Goal: Information Seeking & Learning: Find specific fact

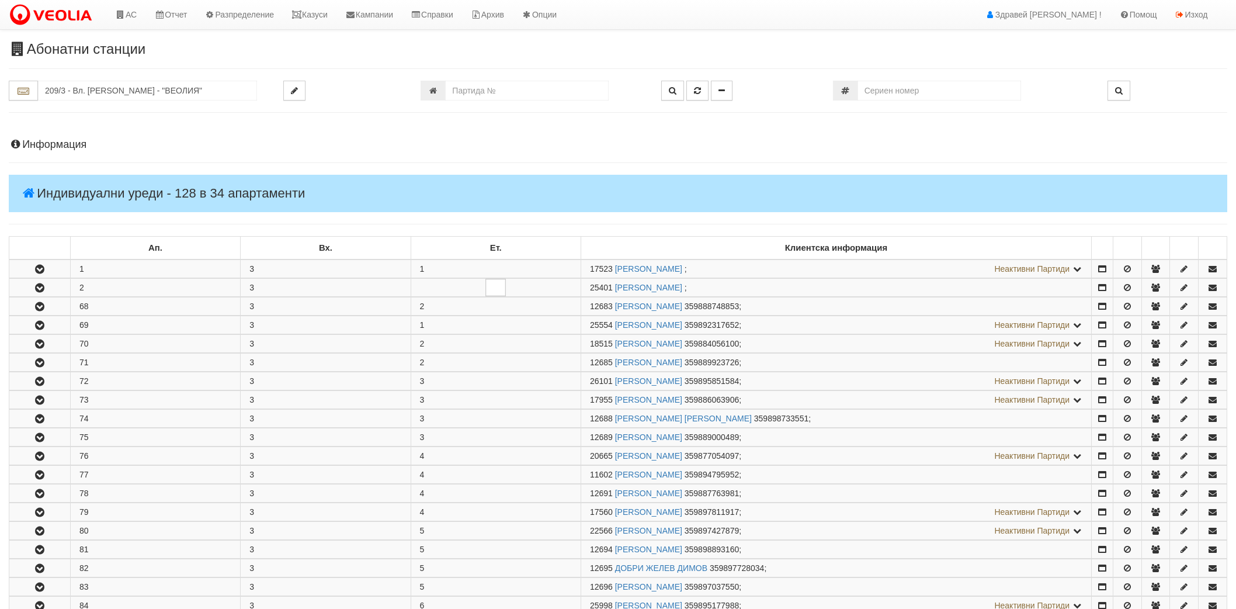
scroll to position [656, 0]
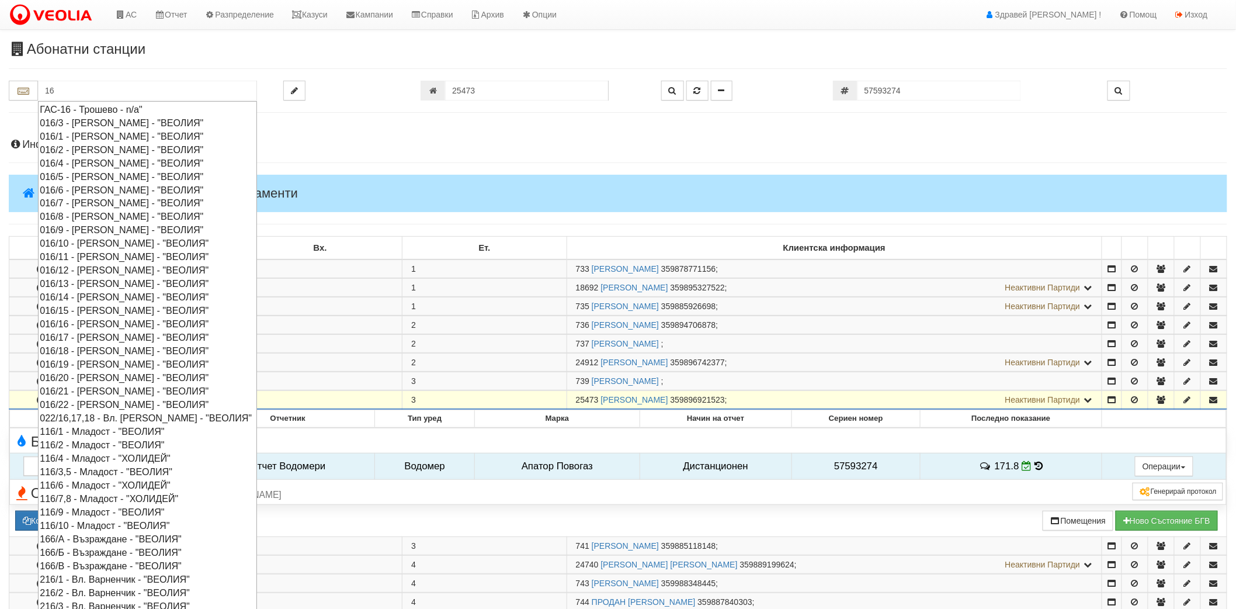
click at [74, 270] on div "016/12 - Орхид Хилс - "ВЕОЛИЯ"" at bounding box center [147, 269] width 215 height 13
type input "016/12 - Орхид Хилс - "ВЕОЛИЯ""
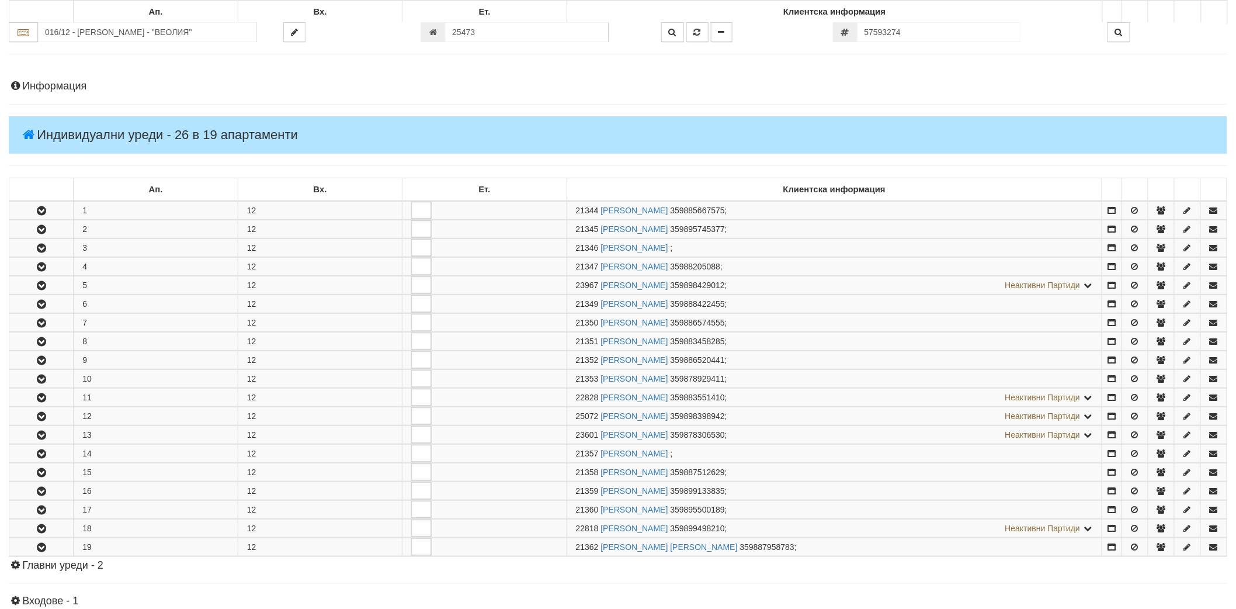
scroll to position [293, 0]
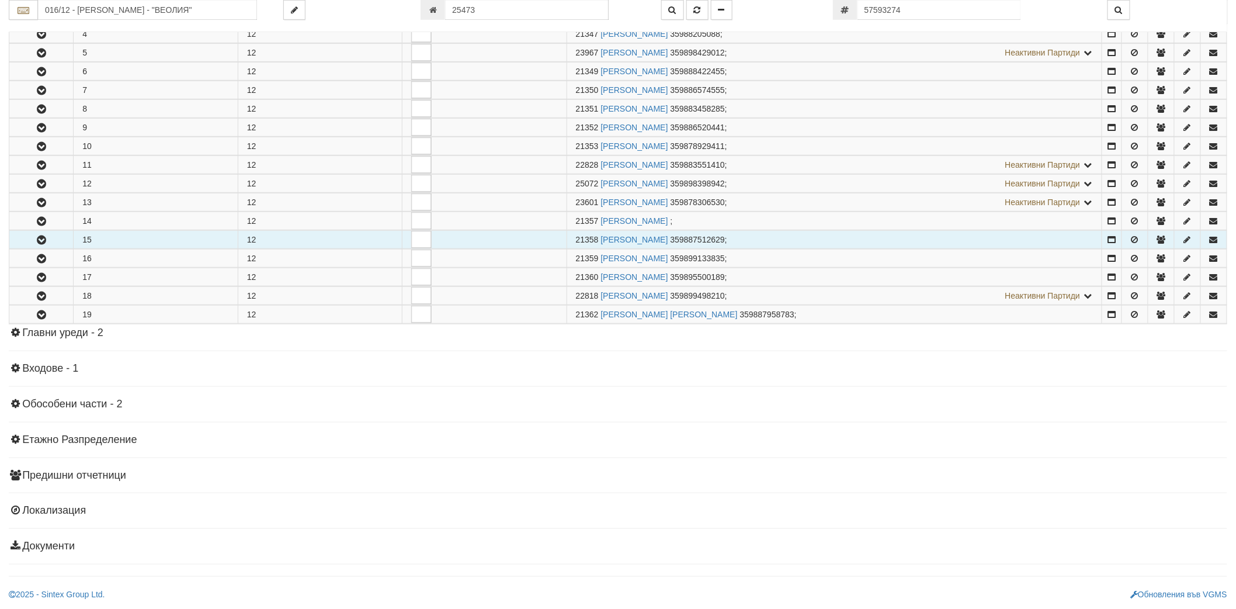
click at [27, 234] on button "button" at bounding box center [41, 240] width 64 height 18
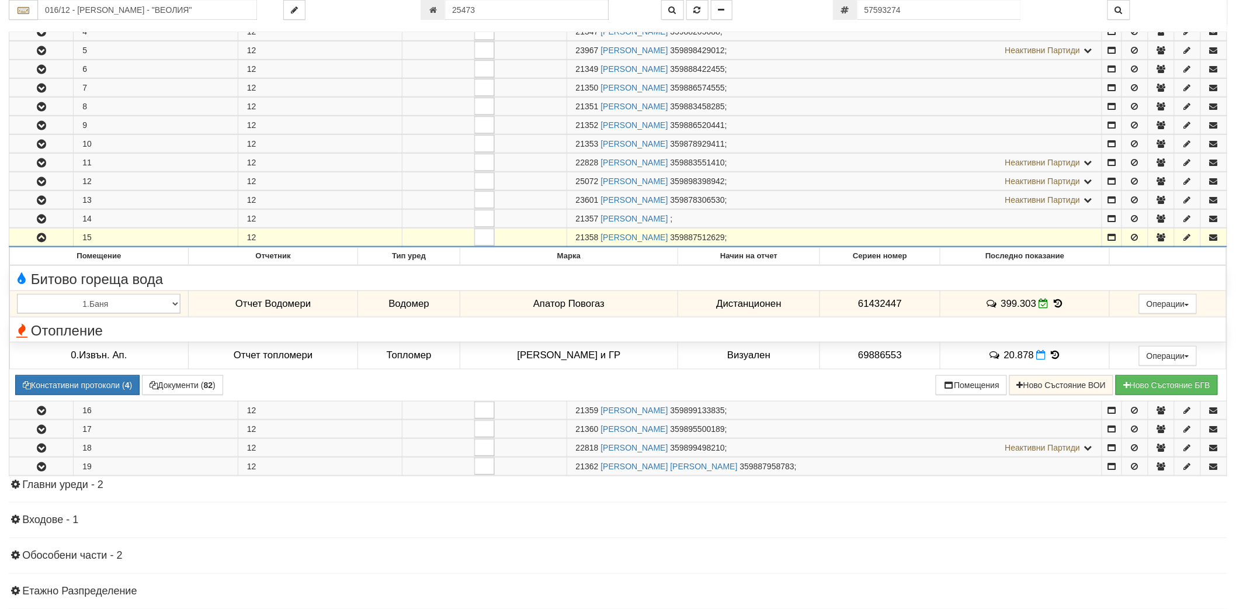
drag, startPoint x: 579, startPoint y: 238, endPoint x: 596, endPoint y: 238, distance: 16.9
click at [596, 238] on td "21358 ДАНИЕЛА ГЕОРГИЕВА АТАНАСОВА 359887512629 ;" at bounding box center [833, 237] width 535 height 19
copy span "21358"
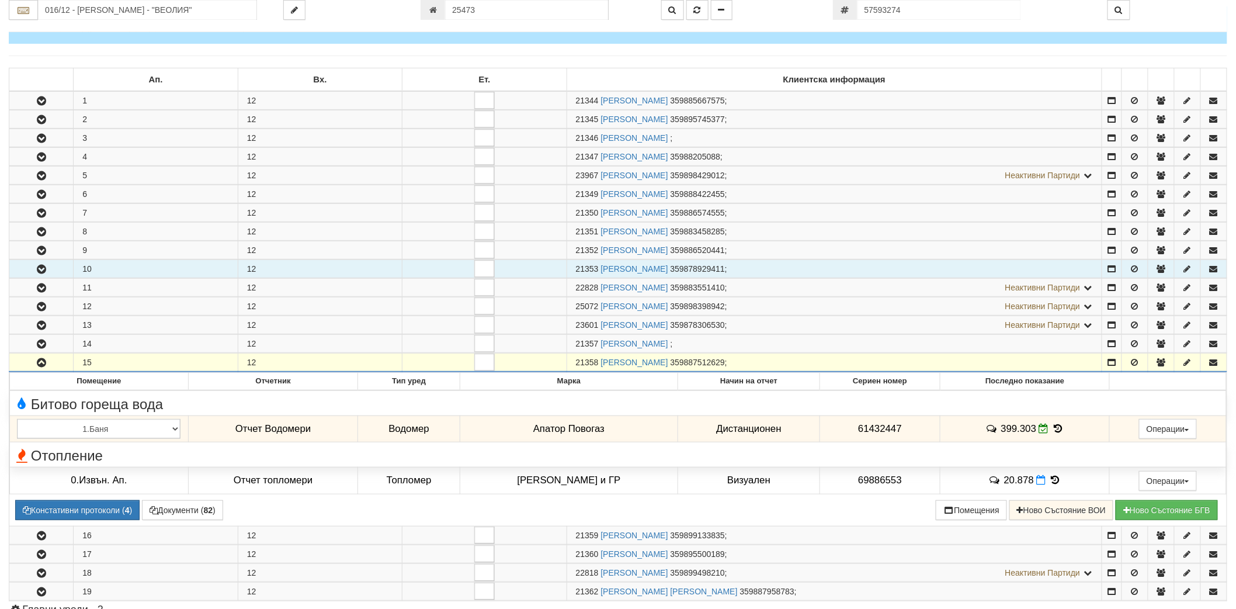
scroll to position [0, 0]
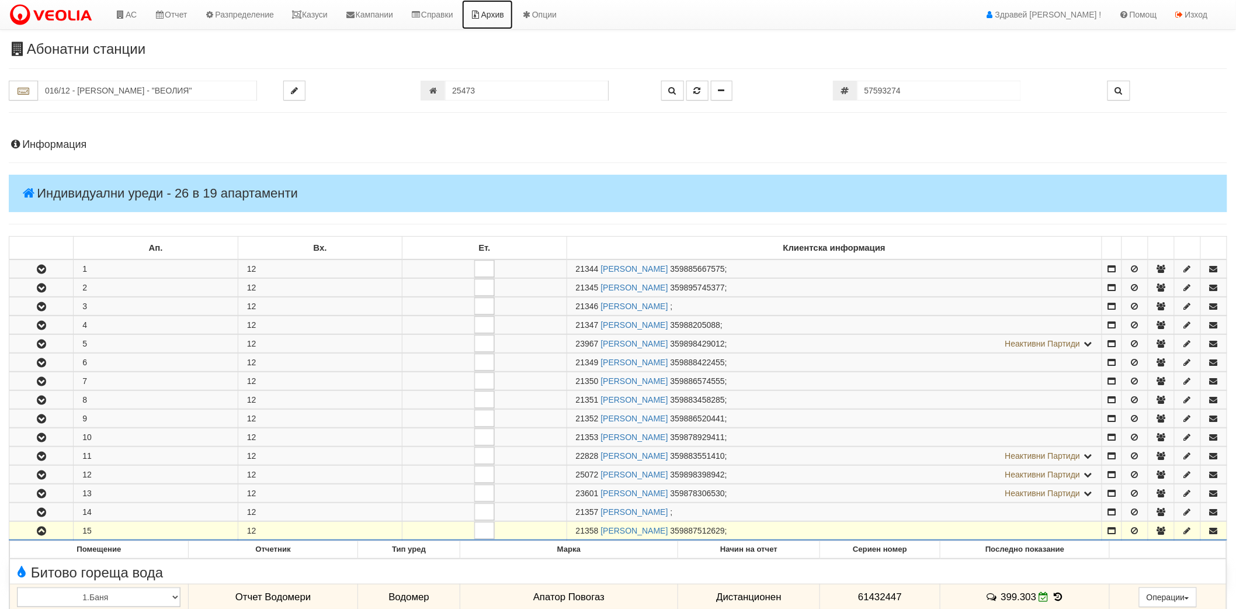
click at [513, 11] on link "Архив" at bounding box center [487, 14] width 51 height 29
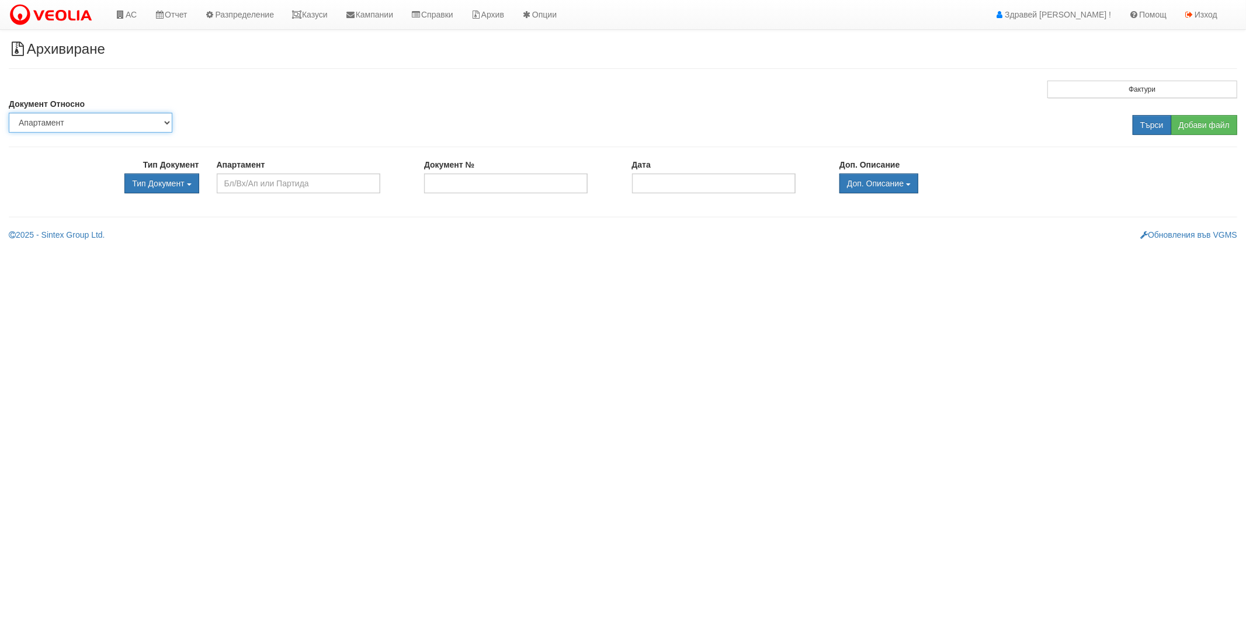
click at [127, 124] on select "Партида Апартамент Сграда Институция Партньор" at bounding box center [91, 123] width 164 height 20
select select "2"
click at [9, 113] on select "Партида Апартамент Сграда Институция Партньор" at bounding box center [91, 123] width 164 height 20
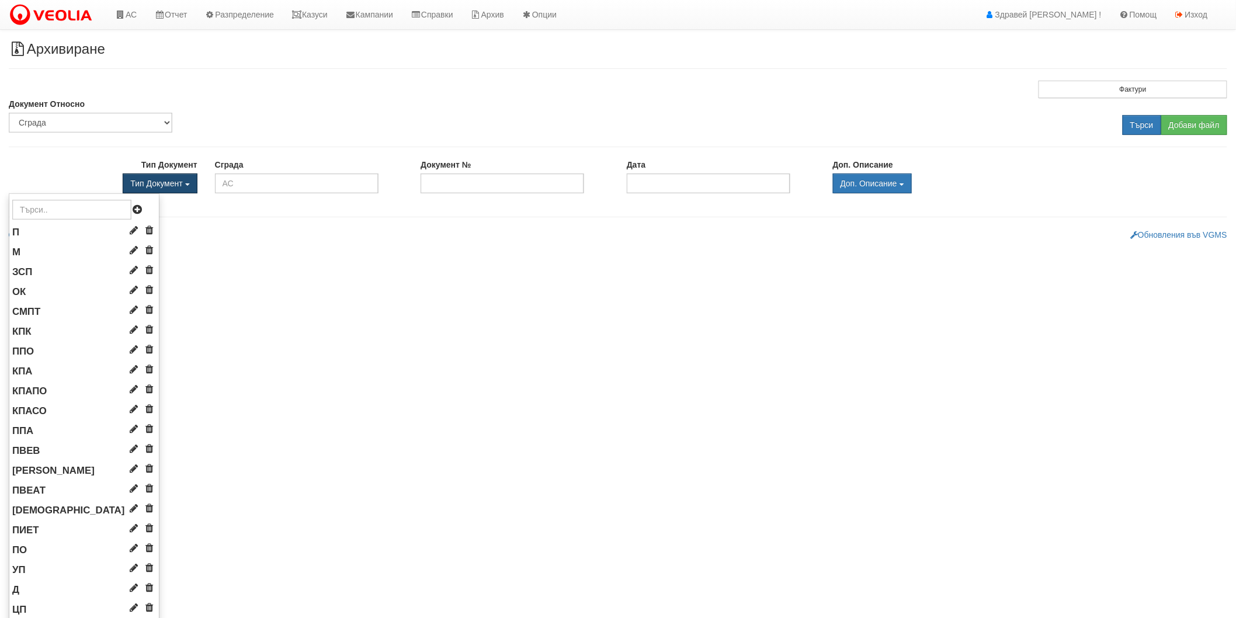
click at [172, 177] on button "Тип Документ" at bounding box center [160, 183] width 74 height 20
click at [161, 189] on button "Тип Документ" at bounding box center [160, 183] width 74 height 20
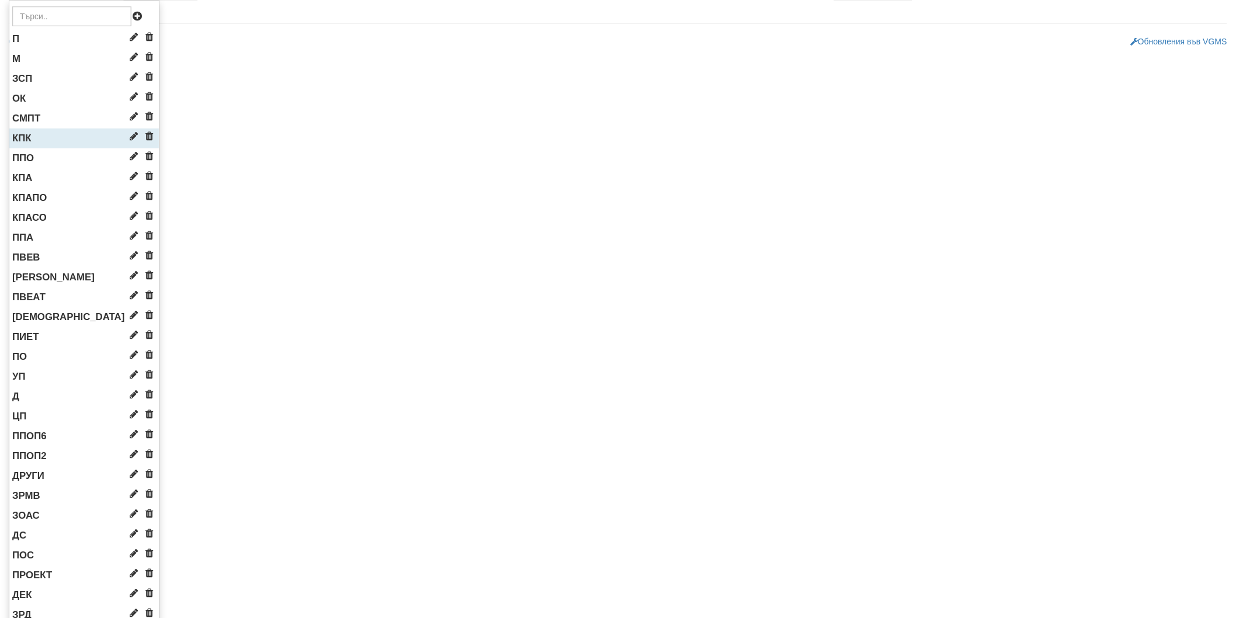
scroll to position [194, 0]
click at [41, 558] on li "ПОС" at bounding box center [84, 554] width 150 height 20
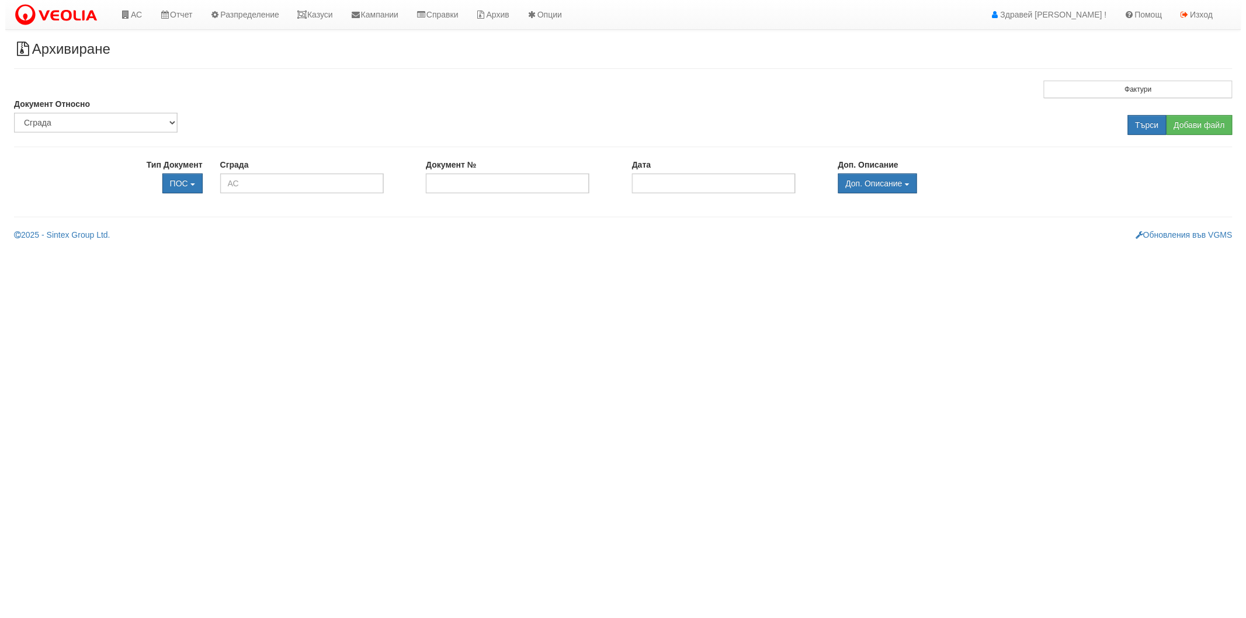
scroll to position [0, 0]
click at [1139, 124] on input "Търси" at bounding box center [1151, 125] width 39 height 20
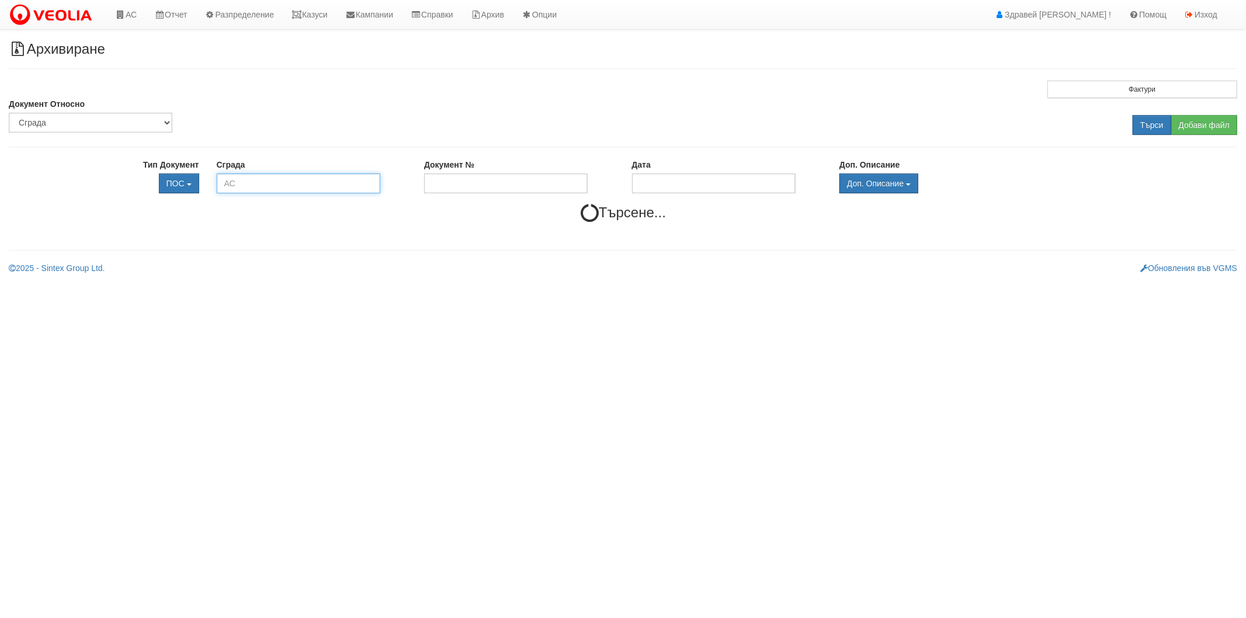
click at [296, 185] on input "text" at bounding box center [299, 183] width 164 height 20
type input "16/12"
click at [483, 8] on link "Архив" at bounding box center [487, 14] width 51 height 29
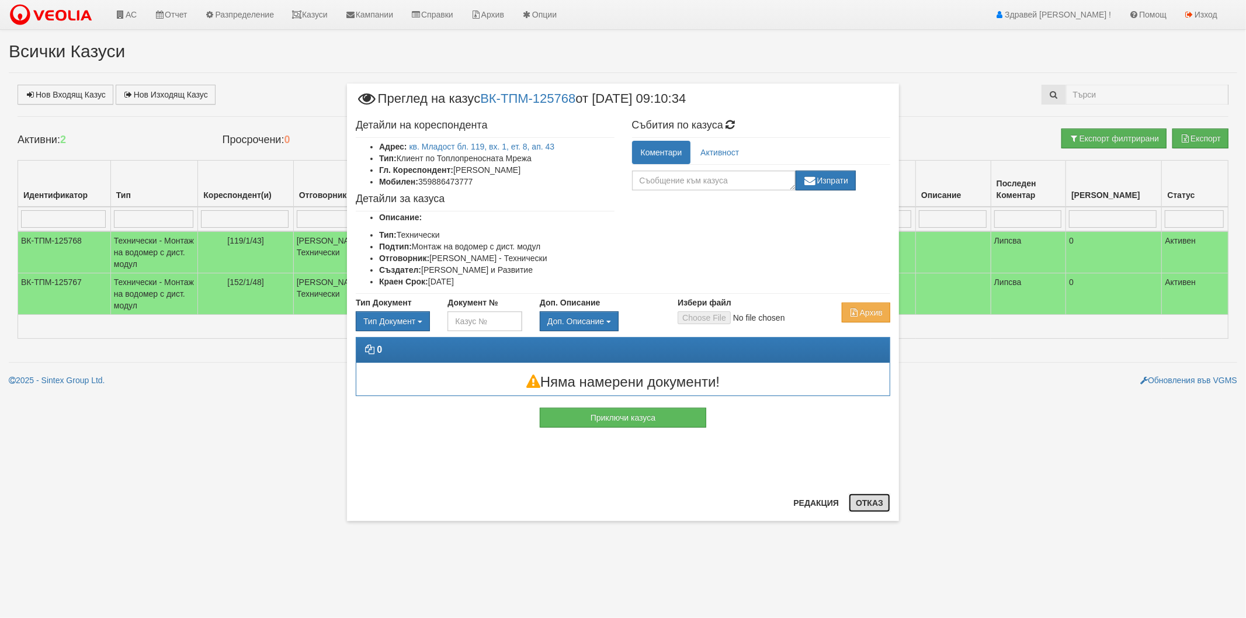
click at [868, 502] on button "Отказ" at bounding box center [869, 502] width 41 height 19
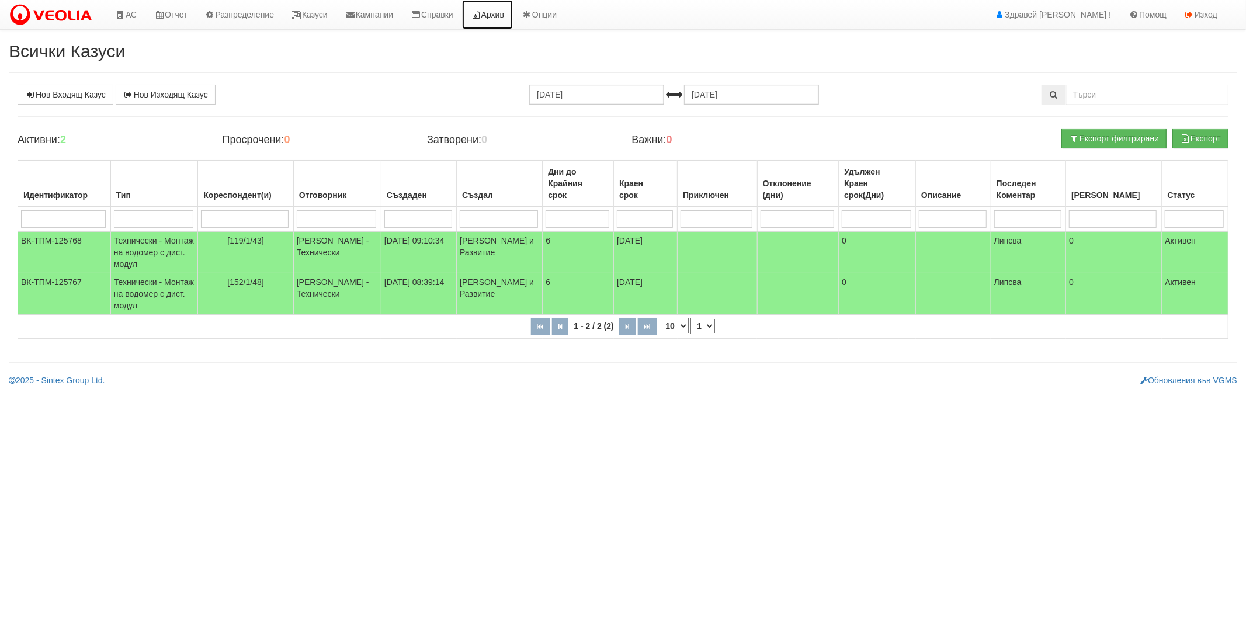
click at [506, 11] on link "Архив" at bounding box center [487, 14] width 51 height 29
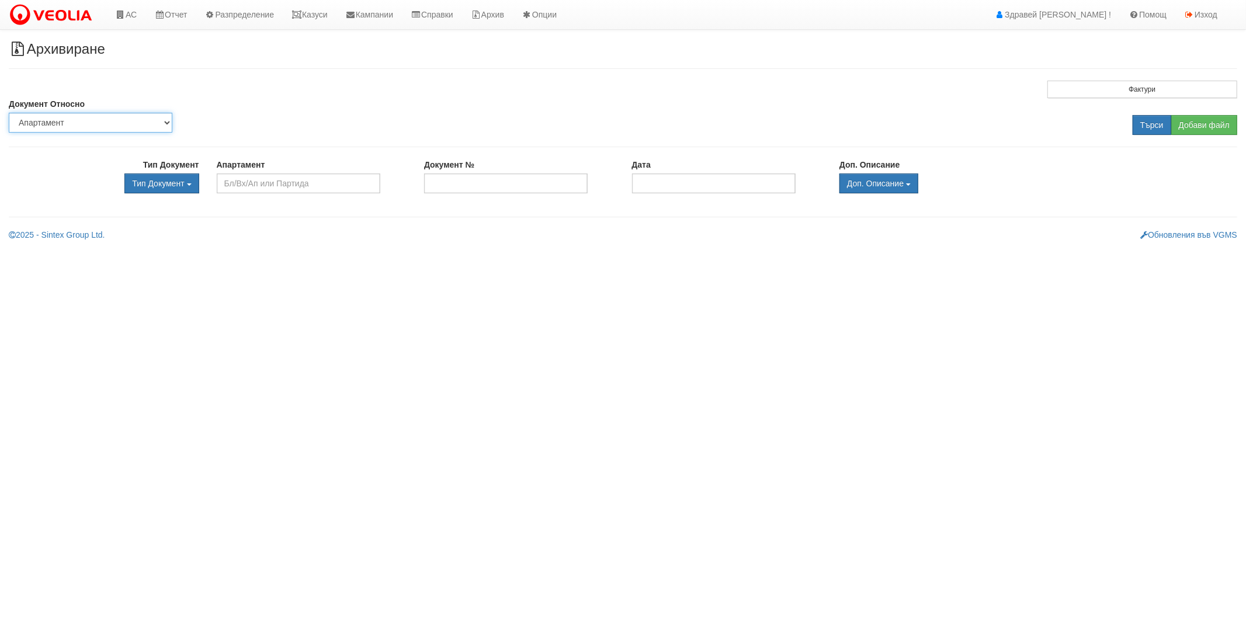
click at [148, 126] on select "Партида Апартамент Сграда Институция Партньор" at bounding box center [91, 123] width 164 height 20
select select "2"
click at [9, 113] on select "Партида Апартамент Сграда Институция Партньор" at bounding box center [91, 123] width 164 height 20
click at [225, 178] on input "text" at bounding box center [299, 183] width 164 height 20
click at [243, 207] on div "016/12 - [PERSON_NAME] - "ВЕОЛИЯ"" at bounding box center [298, 209] width 161 height 28
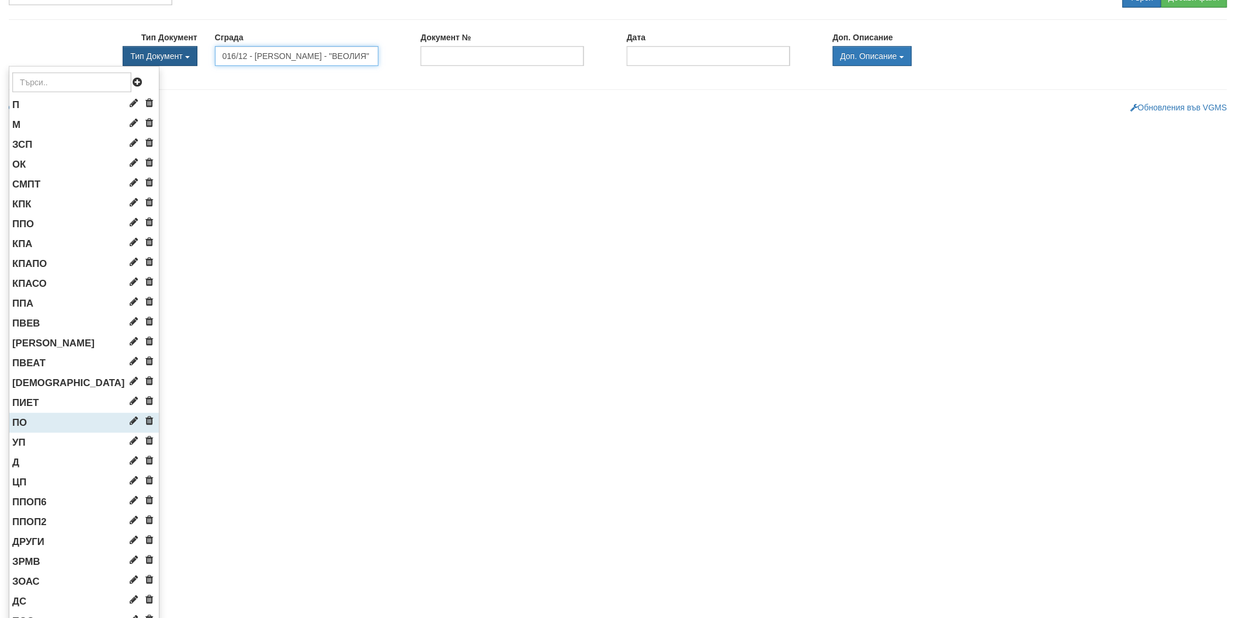
scroll to position [194, 0]
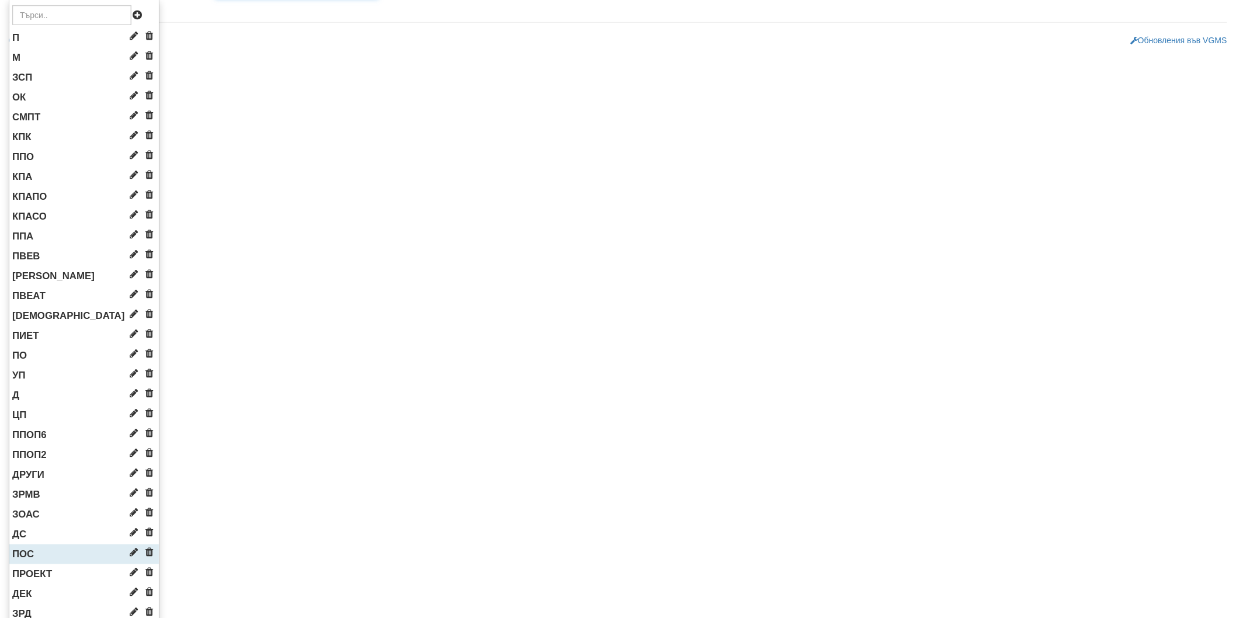
type input "016/12 - [PERSON_NAME] - "ВЕОЛИЯ""
click at [50, 547] on li "ПОС" at bounding box center [84, 554] width 150 height 20
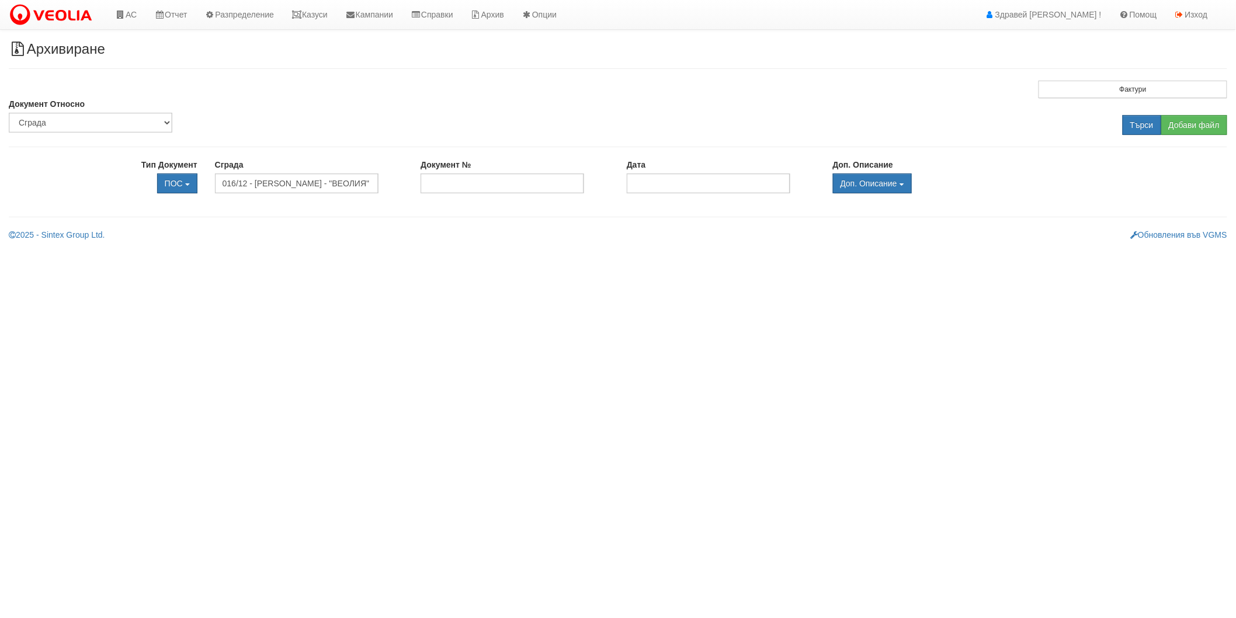
scroll to position [0, 0]
click at [1141, 120] on input "Търси" at bounding box center [1151, 125] width 39 height 20
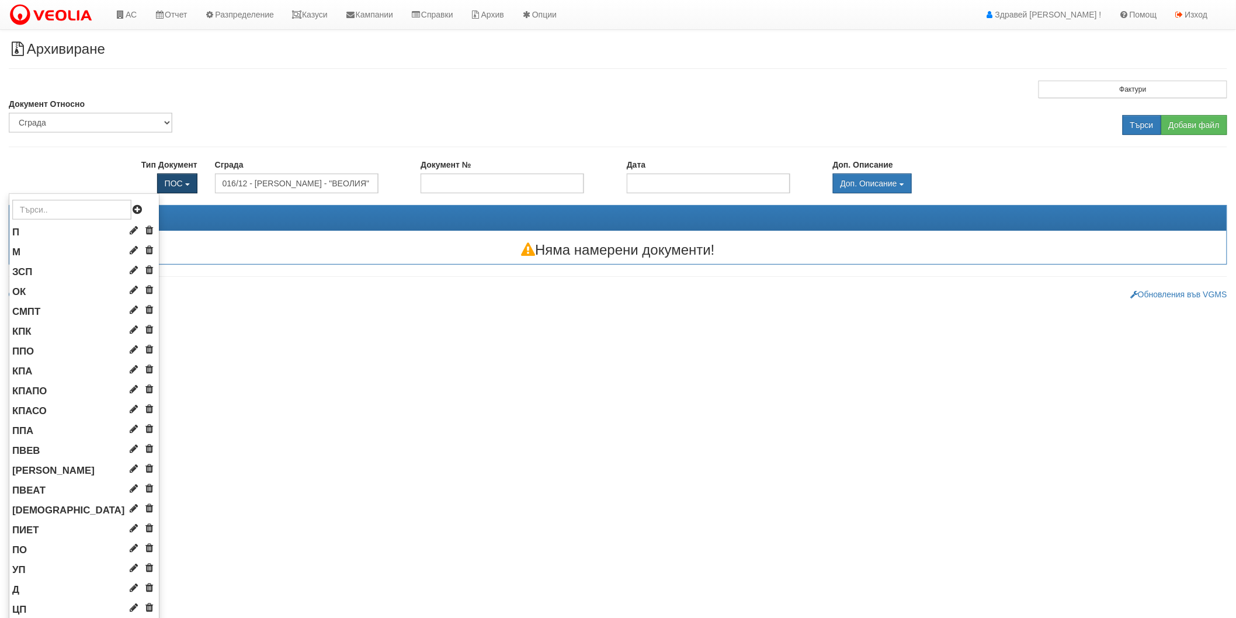
click at [181, 188] on button "ПОС" at bounding box center [177, 183] width 40 height 20
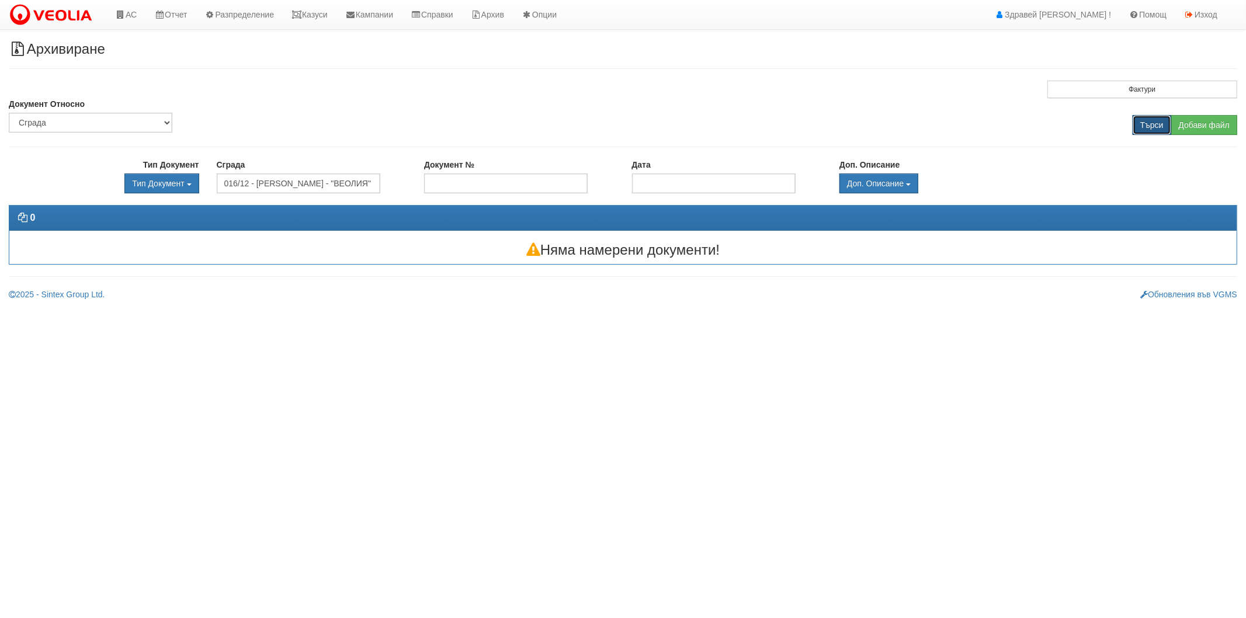
click at [1142, 120] on input "Търси" at bounding box center [1151, 125] width 39 height 20
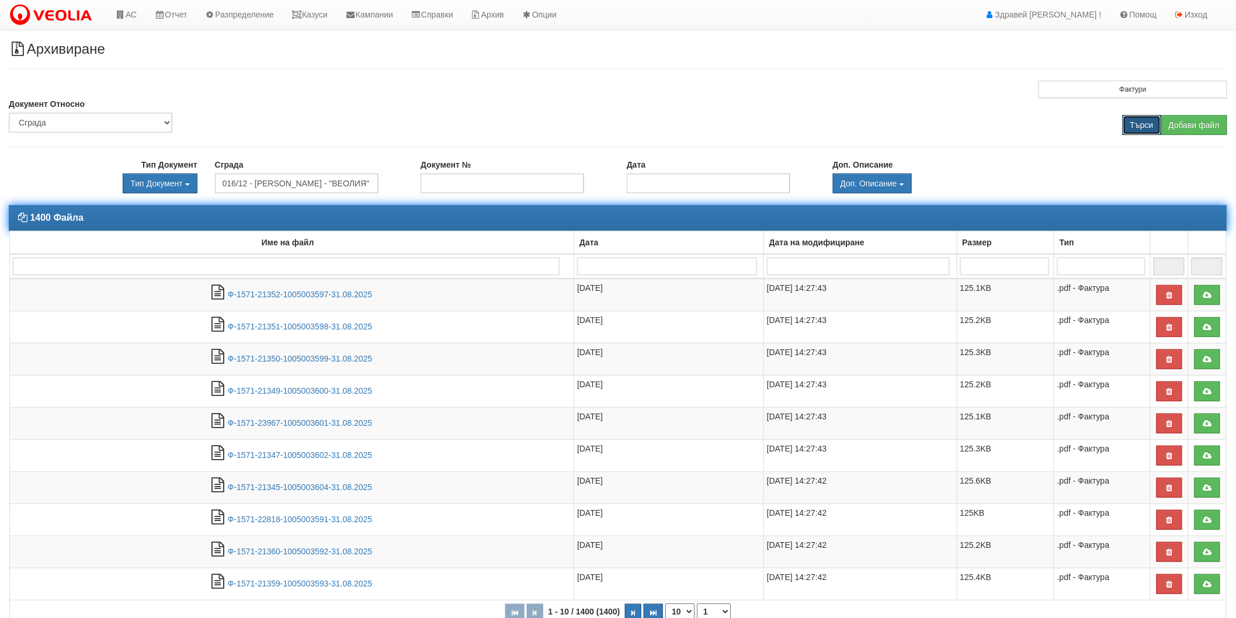
scroll to position [63, 0]
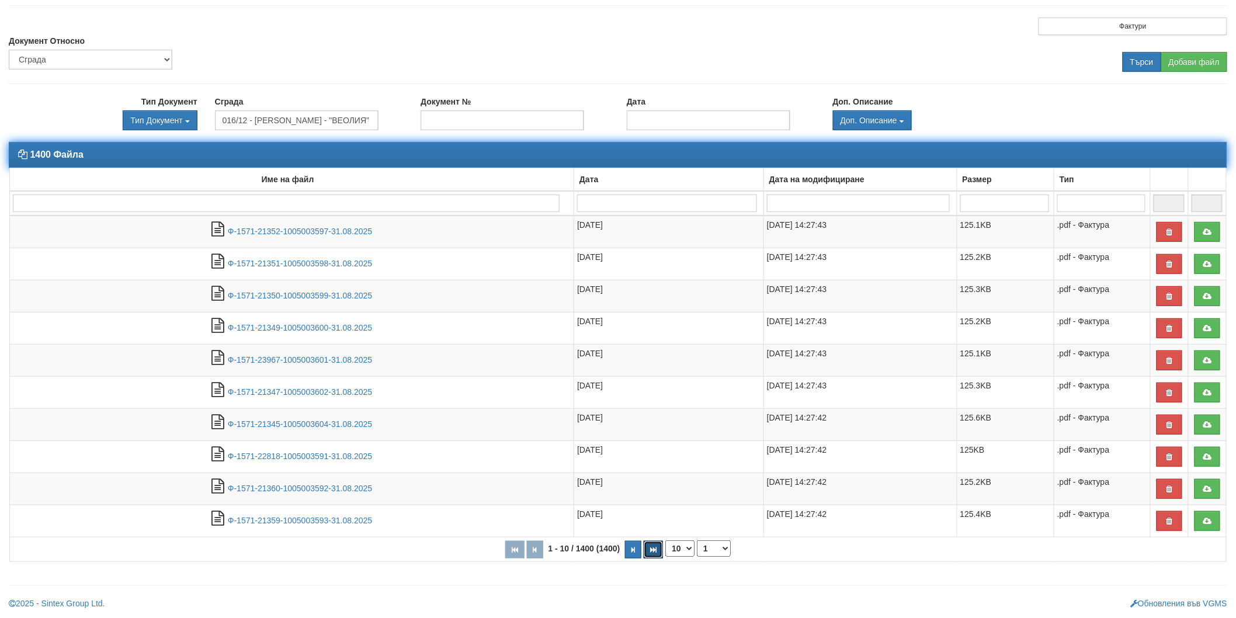
click at [653, 550] on icon "button" at bounding box center [653, 550] width 6 height 6
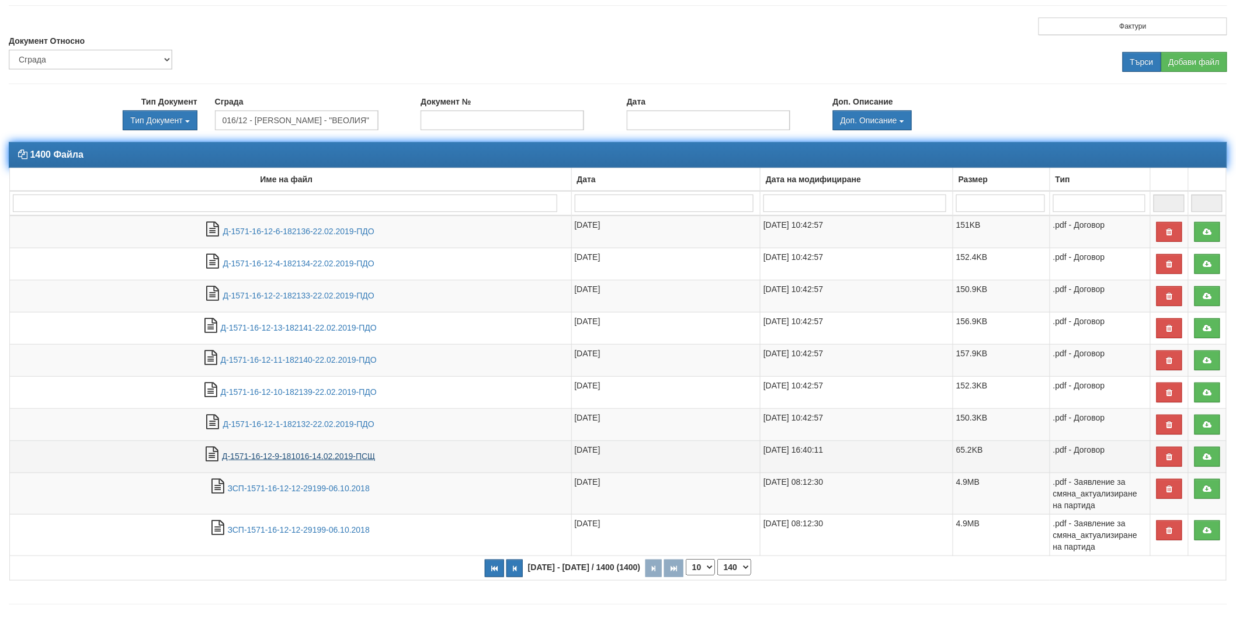
click at [314, 460] on link "Д-1571-16-12-9-181016-14.02.2019-ПСЩ" at bounding box center [298, 455] width 153 height 9
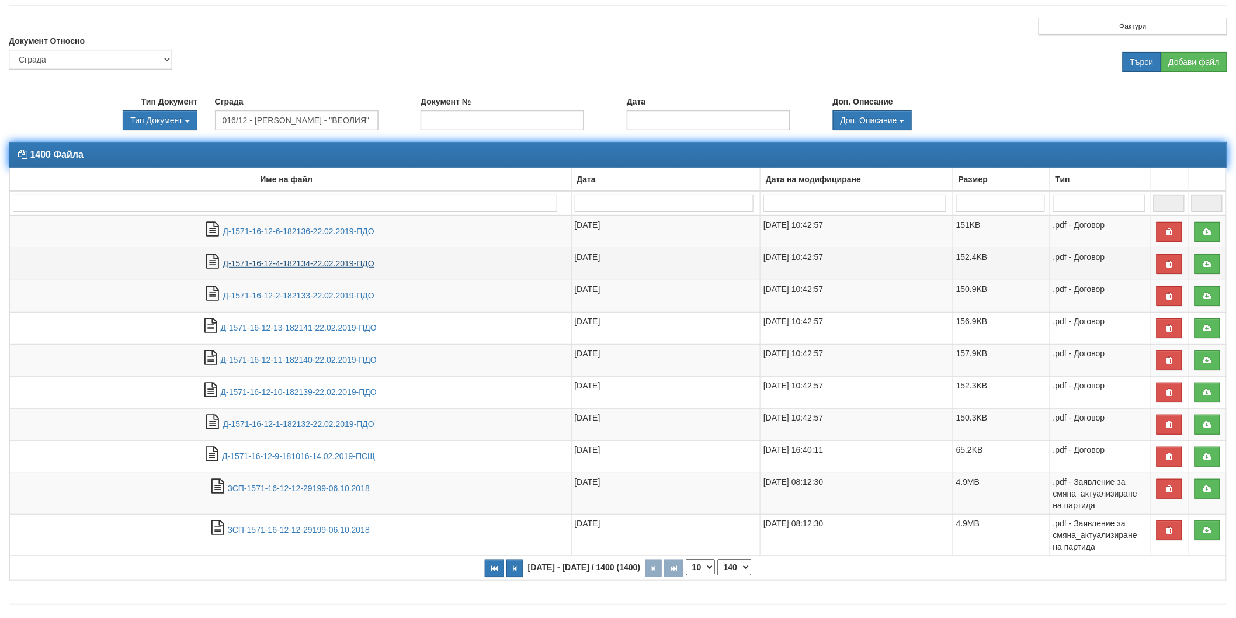
click at [355, 266] on link "Д-1571-16-12-4-182134-22.02.2019-ПДО" at bounding box center [298, 263] width 151 height 9
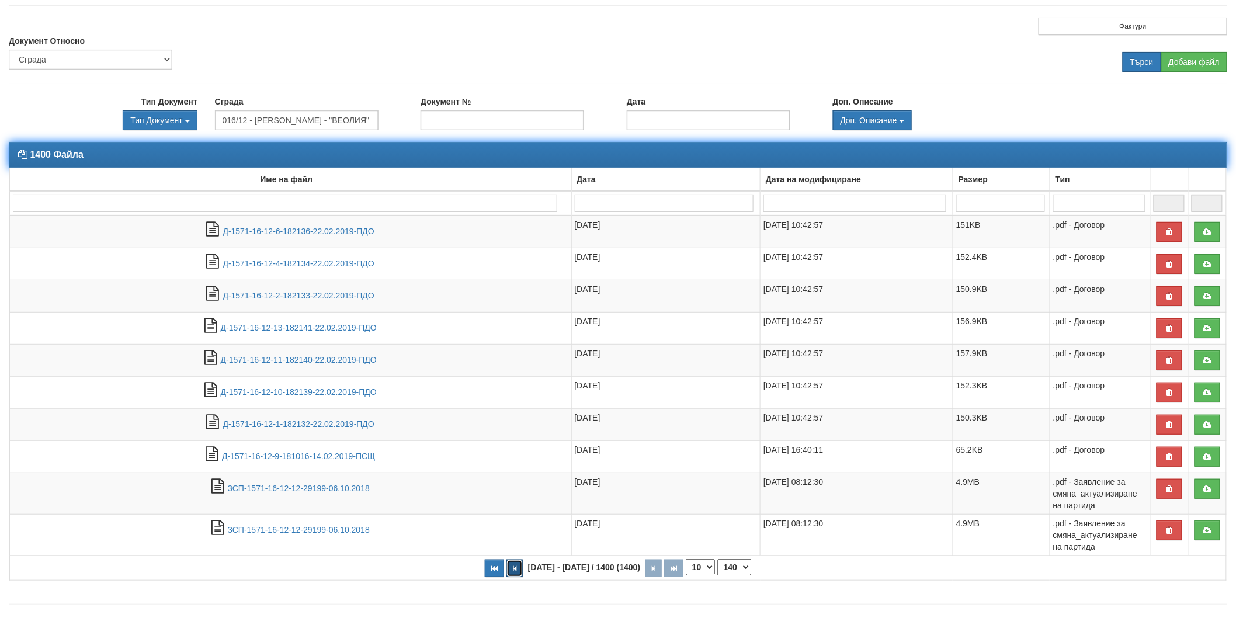
click at [516, 568] on icon "button" at bounding box center [515, 568] width 4 height 6
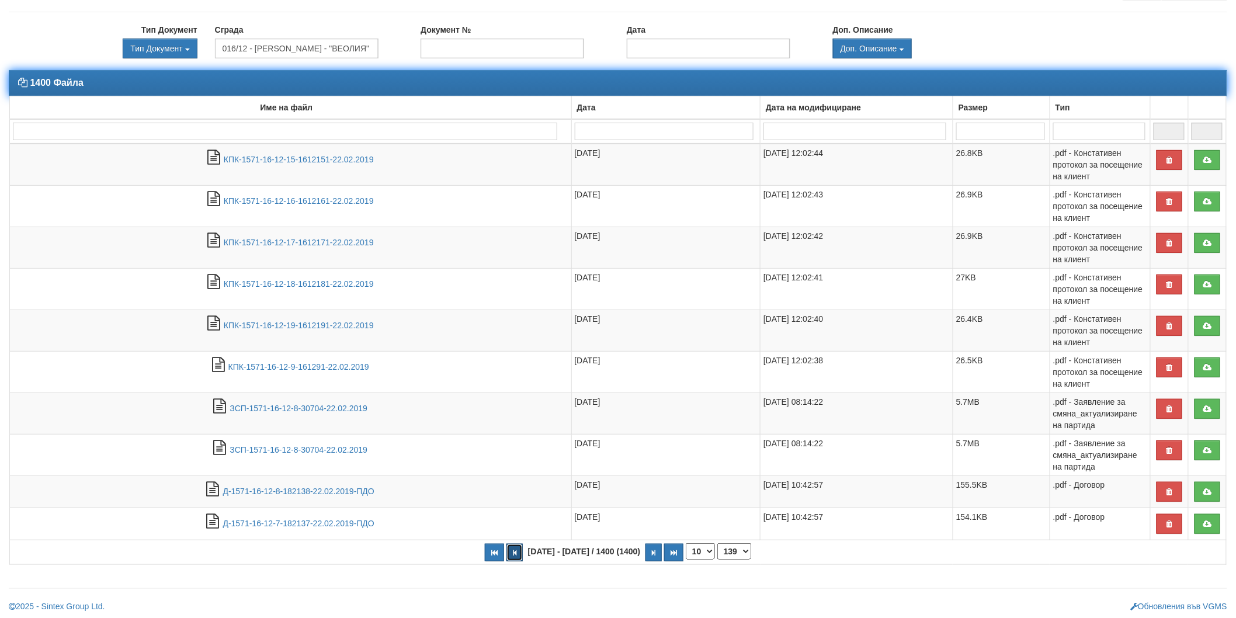
scroll to position [137, 0]
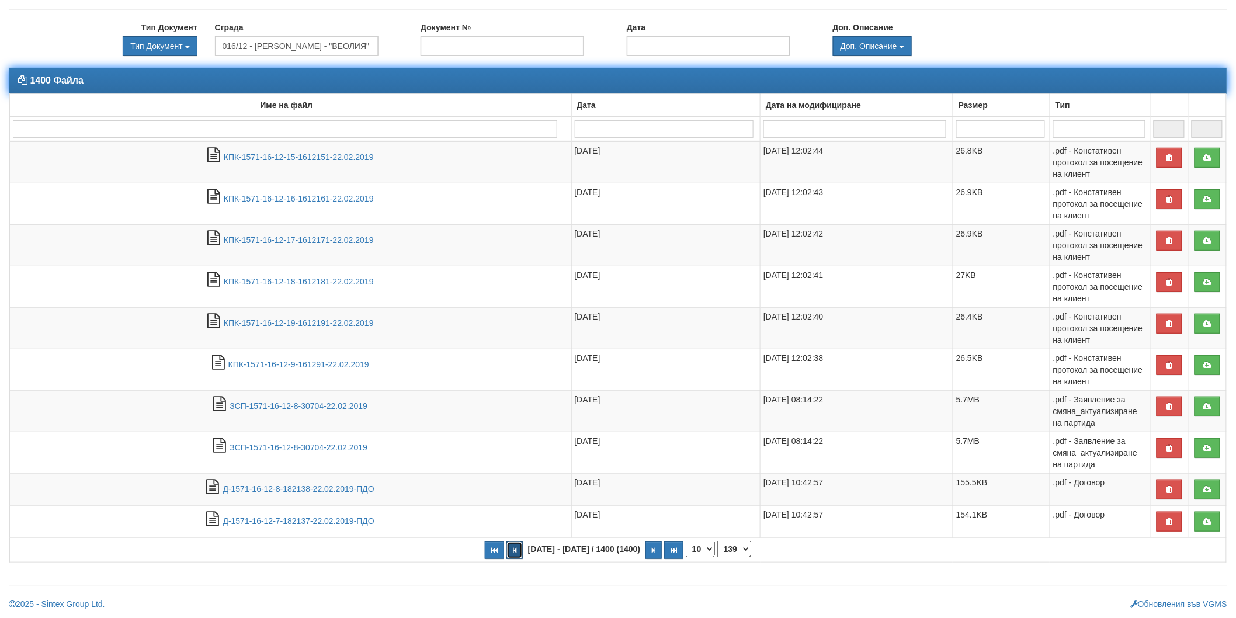
click at [516, 552] on icon "button" at bounding box center [515, 550] width 4 height 6
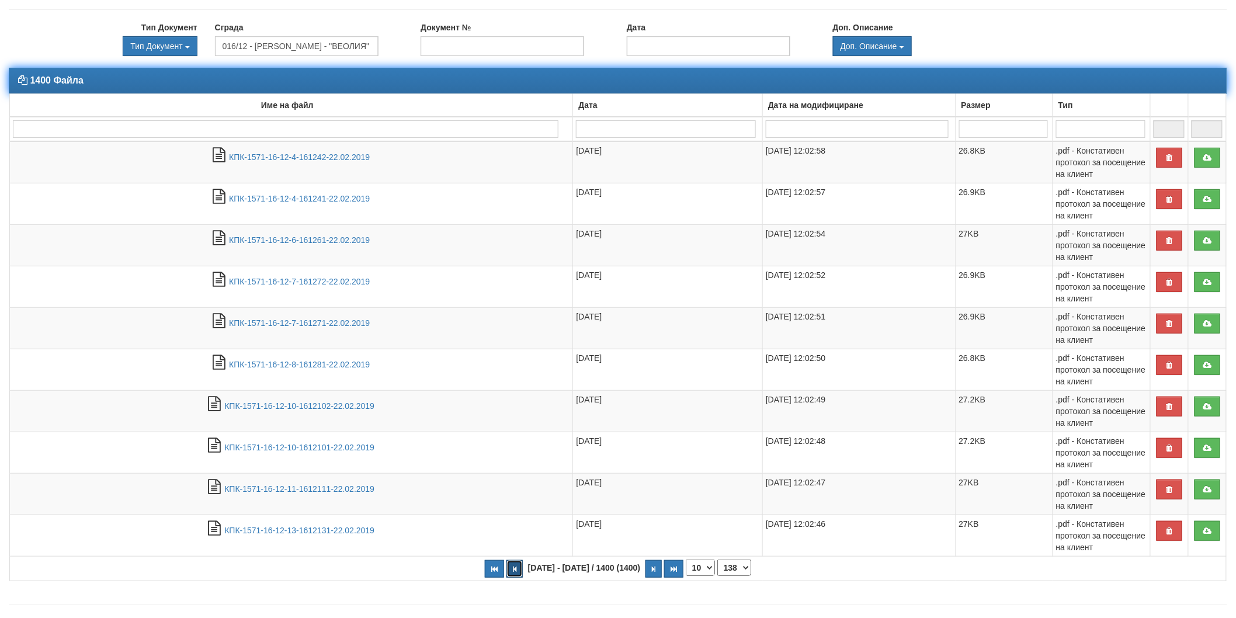
click at [523, 566] on button "button" at bounding box center [514, 569] width 16 height 18
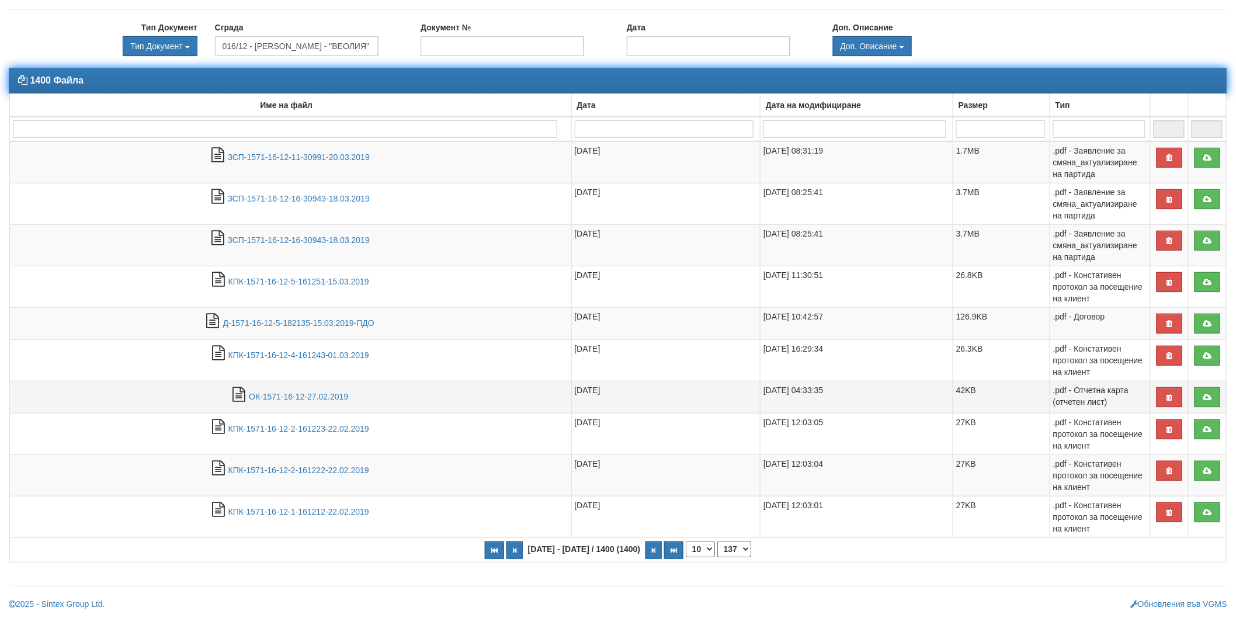
click at [308, 389] on td "ОК-1571-16-12-27.02.2019" at bounding box center [291, 397] width 562 height 32
click at [310, 399] on link "ОК-1571-16-12-27.02.2019" at bounding box center [298, 396] width 99 height 9
click at [521, 556] on button "button" at bounding box center [514, 550] width 16 height 18
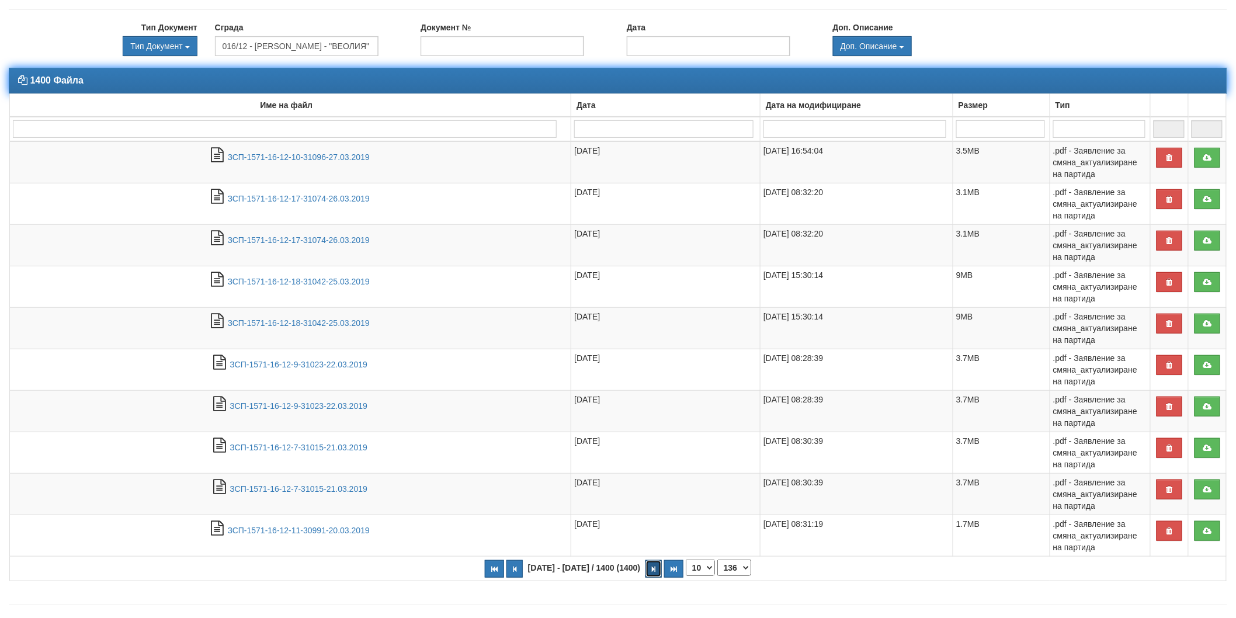
click at [647, 570] on button "button" at bounding box center [653, 569] width 16 height 18
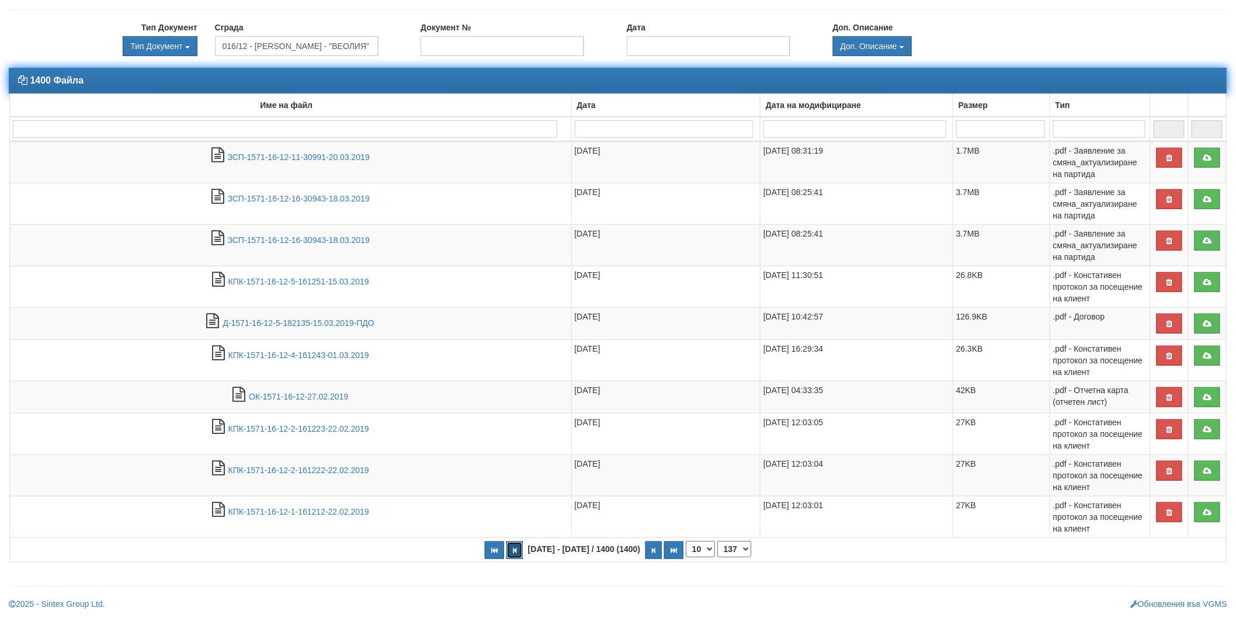
click at [516, 552] on icon "button" at bounding box center [515, 550] width 4 height 6
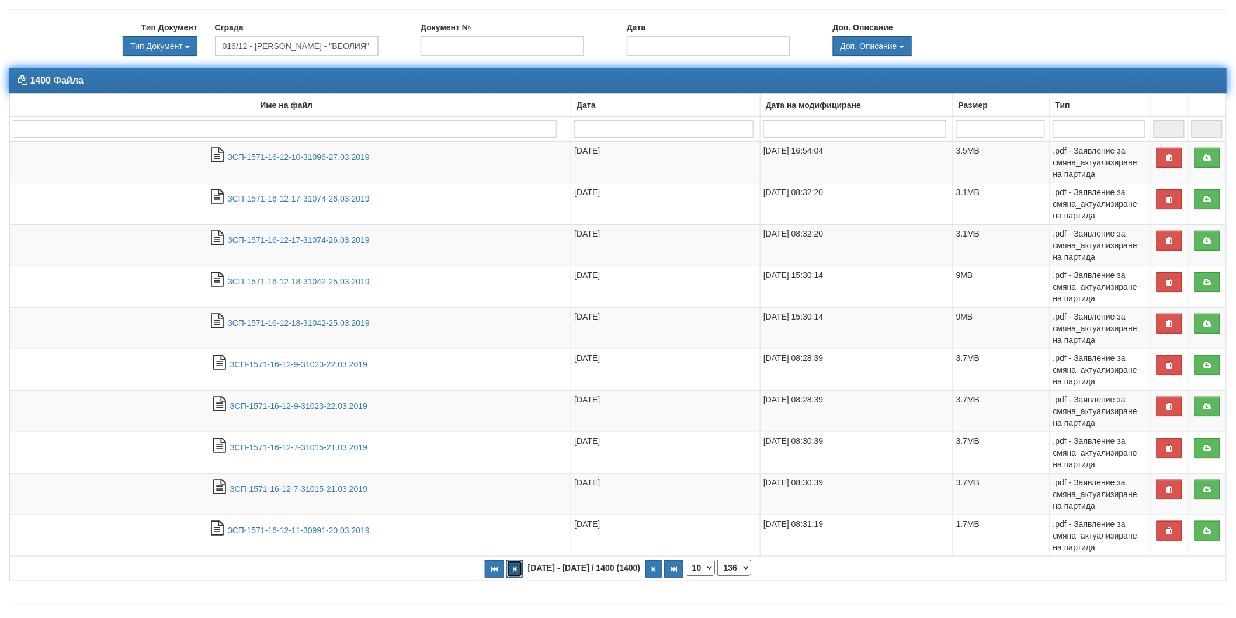
click at [516, 566] on icon "button" at bounding box center [515, 569] width 4 height 6
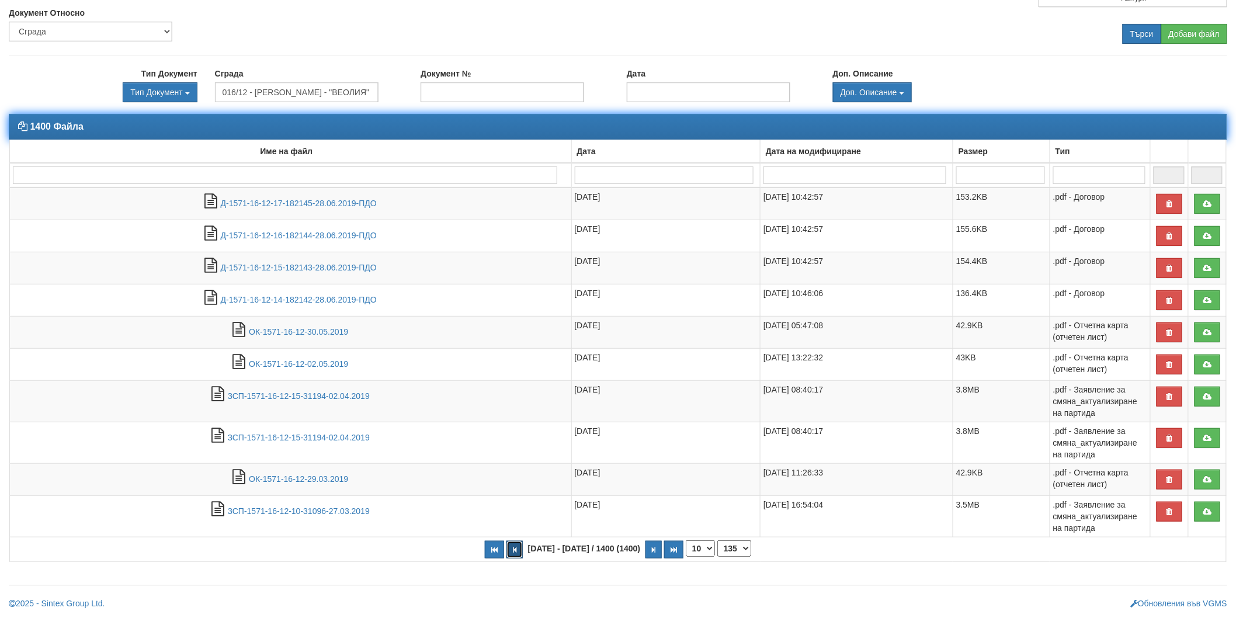
click at [523, 552] on button "button" at bounding box center [514, 550] width 16 height 18
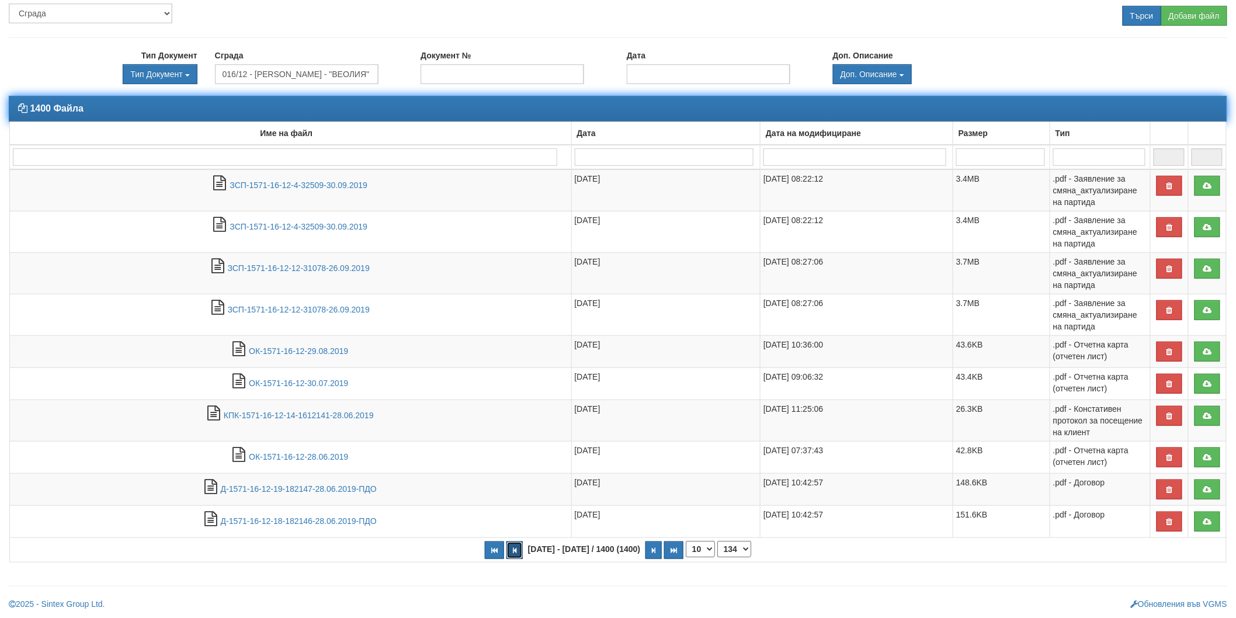
click at [523, 551] on button "button" at bounding box center [514, 550] width 16 height 18
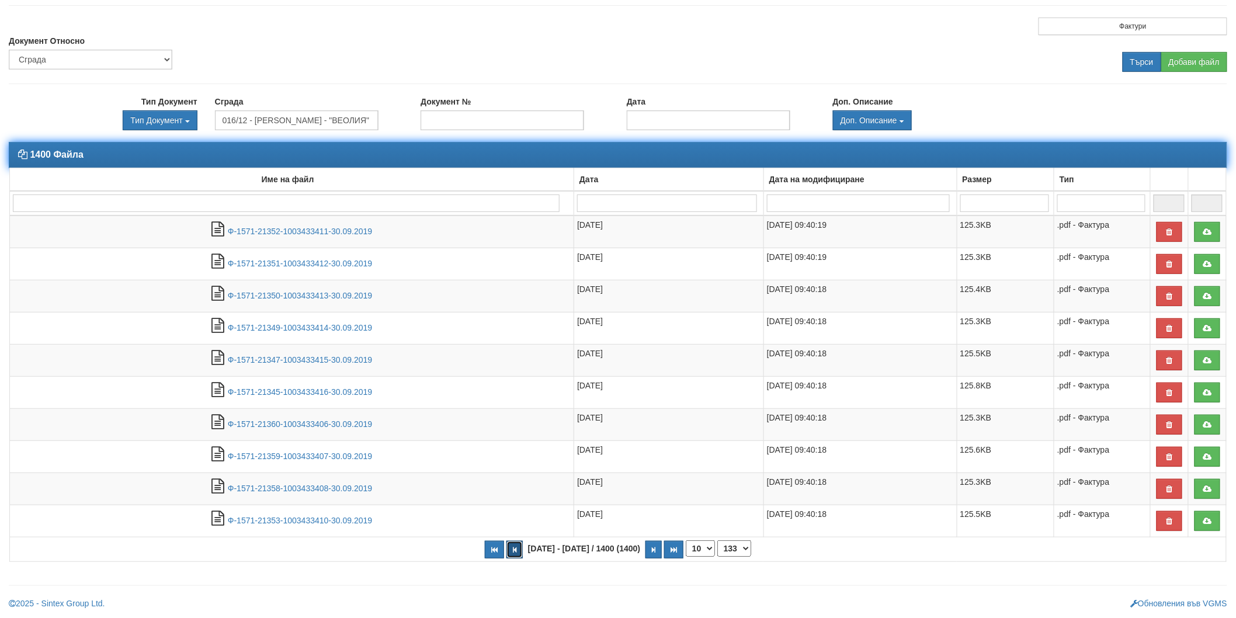
click at [523, 551] on button "button" at bounding box center [514, 550] width 16 height 18
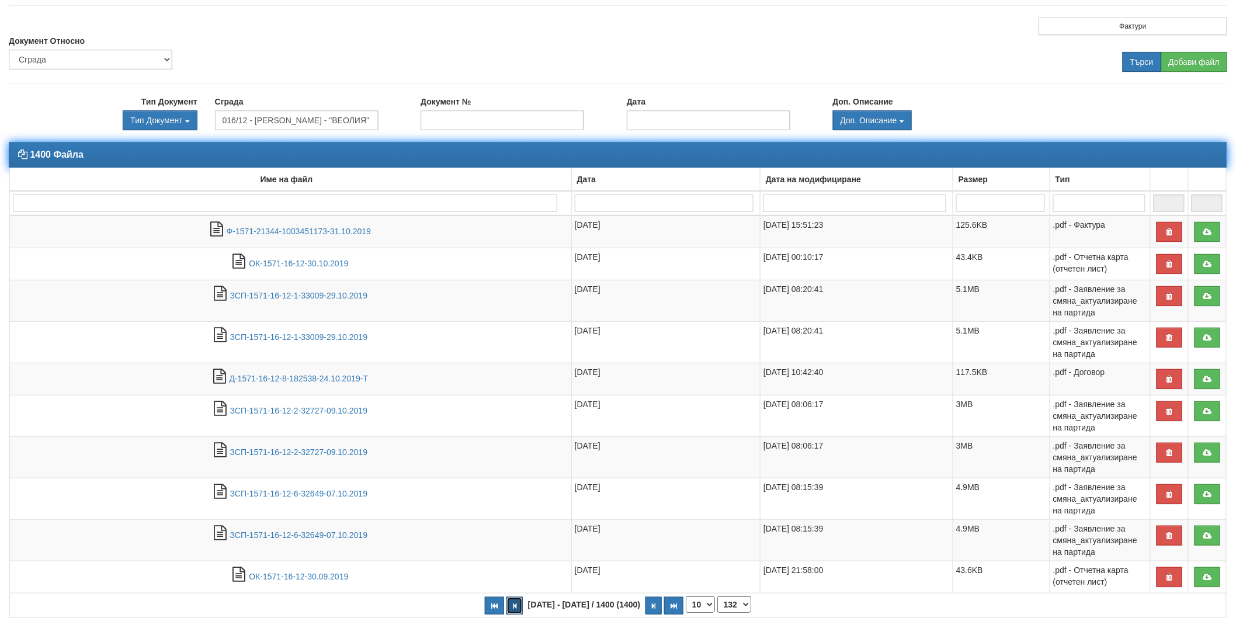
scroll to position [119, 0]
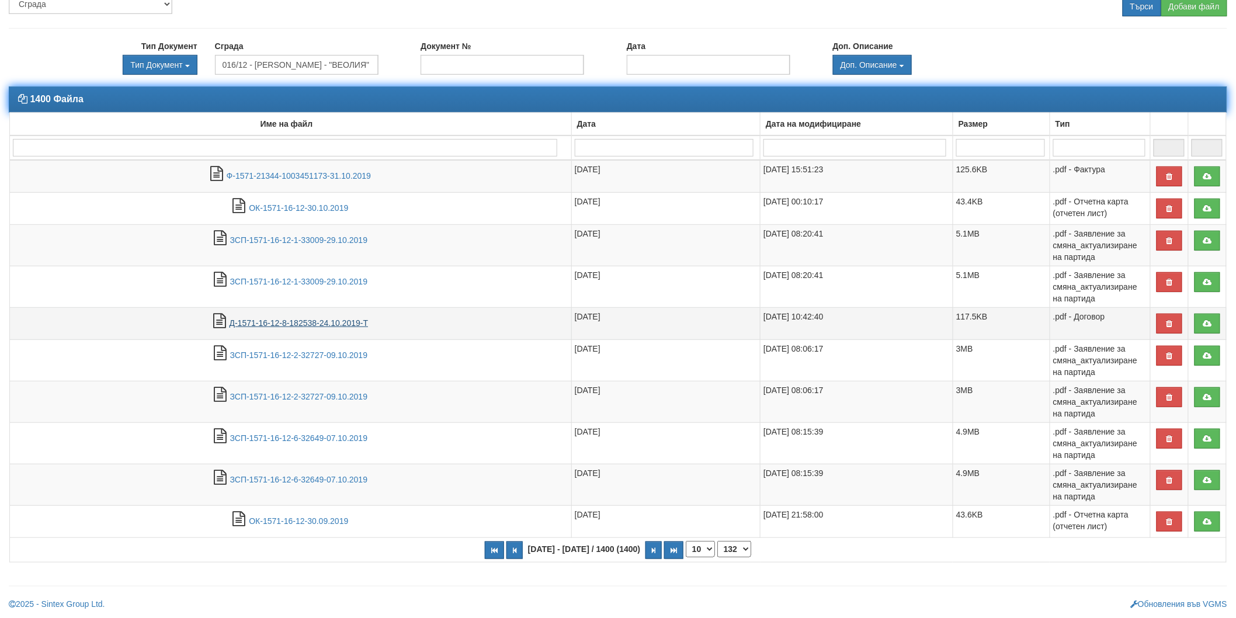
click at [289, 322] on link "Д-1571-16-12-8-182538-24.10.2019-Т" at bounding box center [299, 322] width 139 height 9
click at [520, 543] on button "button" at bounding box center [514, 550] width 16 height 18
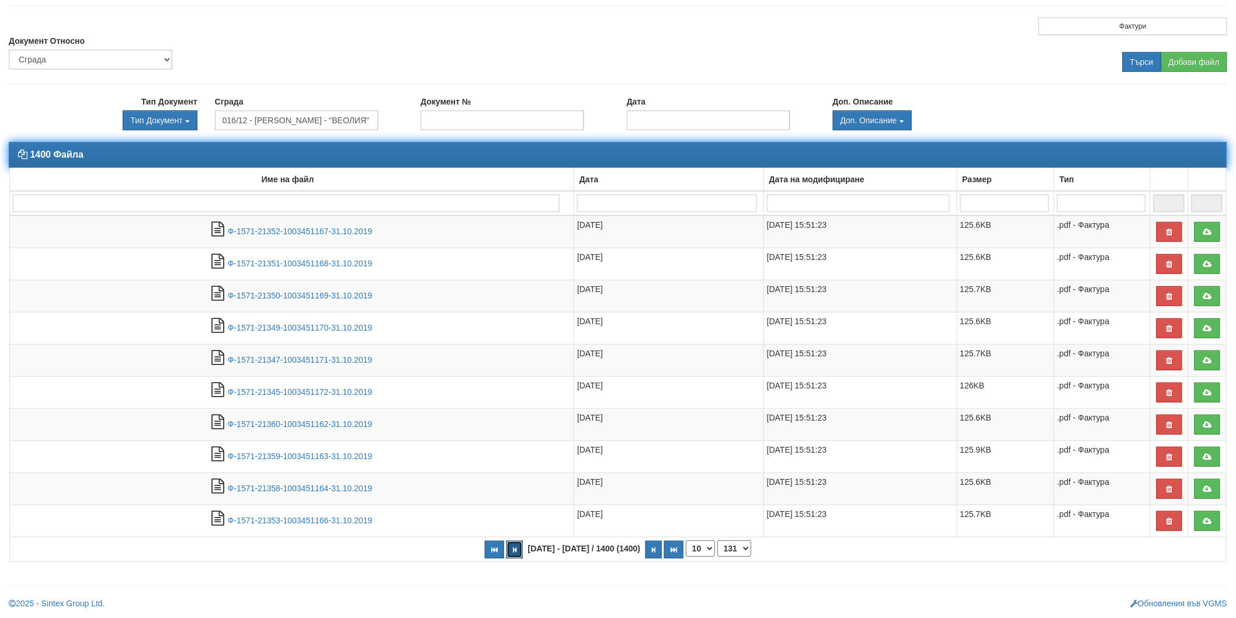
click at [520, 546] on button "button" at bounding box center [514, 550] width 16 height 18
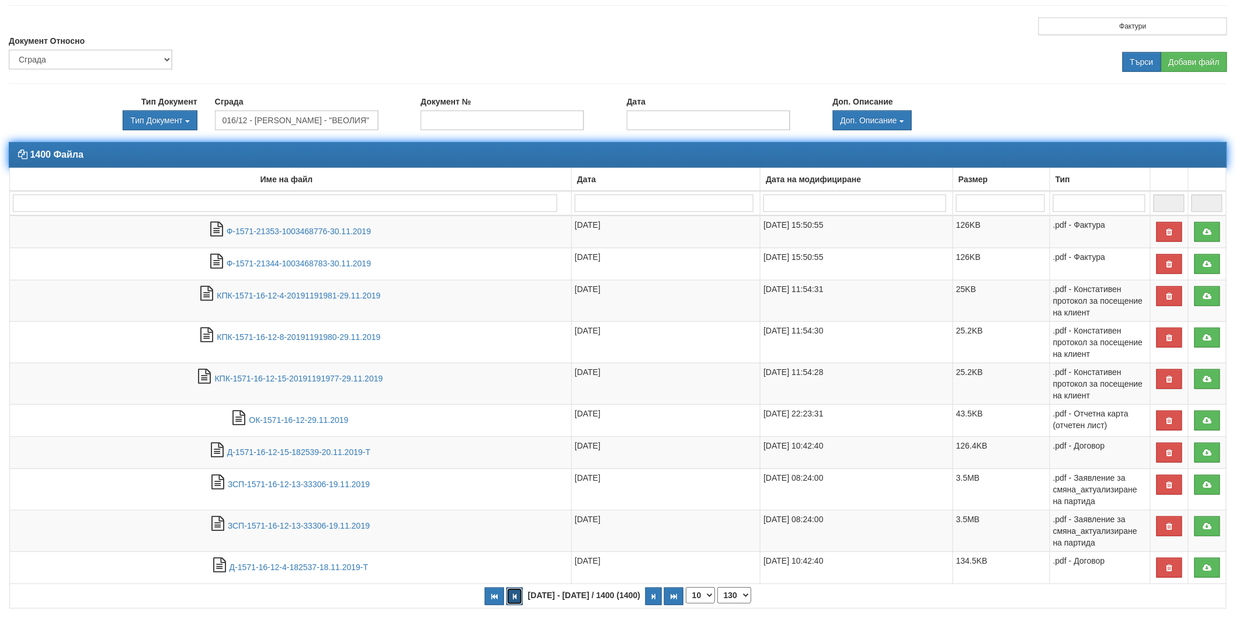
scroll to position [109, 0]
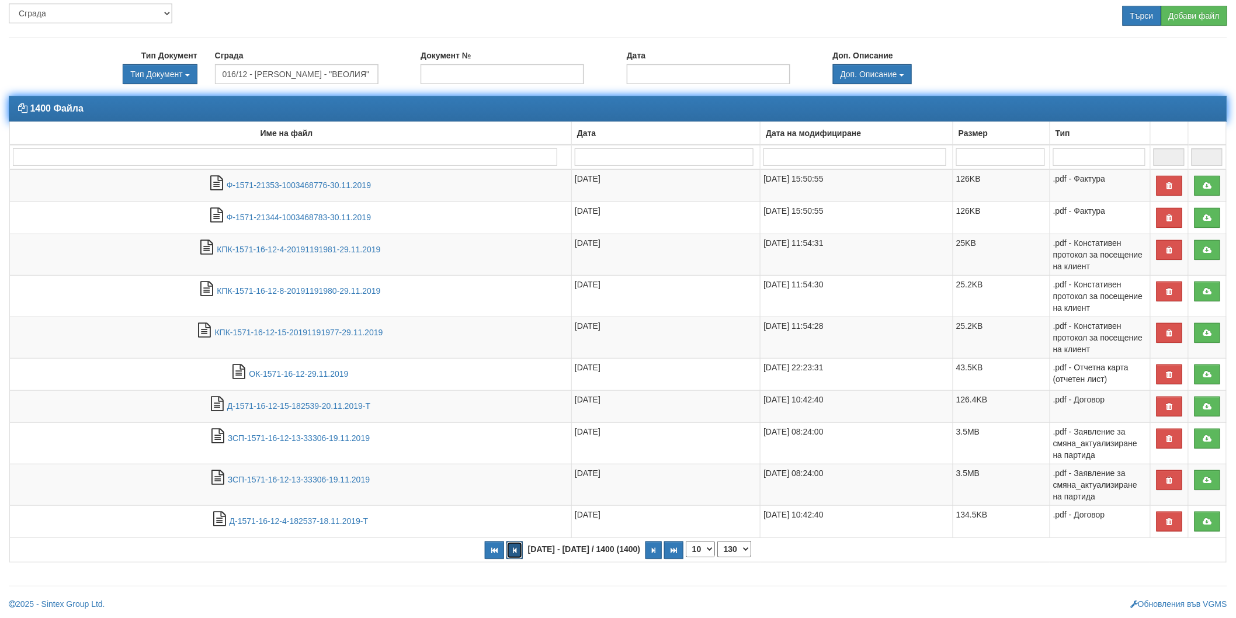
click at [520, 546] on button "button" at bounding box center [514, 550] width 16 height 18
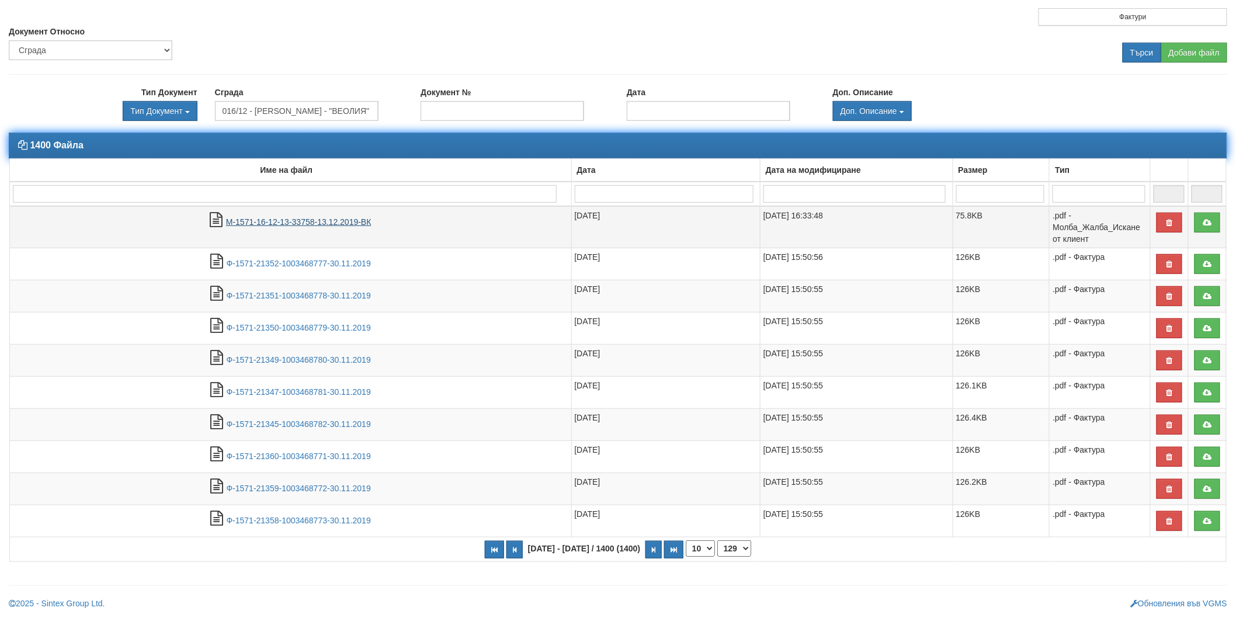
click at [339, 221] on link "М-1571-16-12-13-33758-13.12.2019-ВК" at bounding box center [298, 221] width 145 height 9
click at [523, 546] on button "button" at bounding box center [514, 550] width 16 height 18
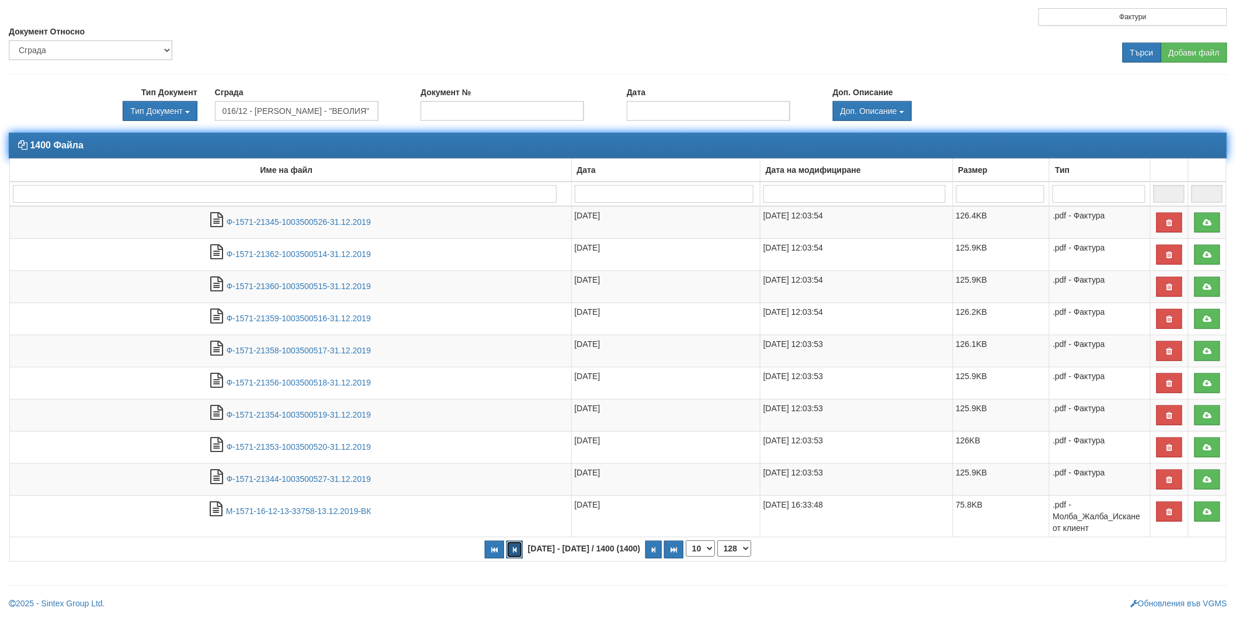
click at [523, 546] on button "button" at bounding box center [514, 550] width 16 height 18
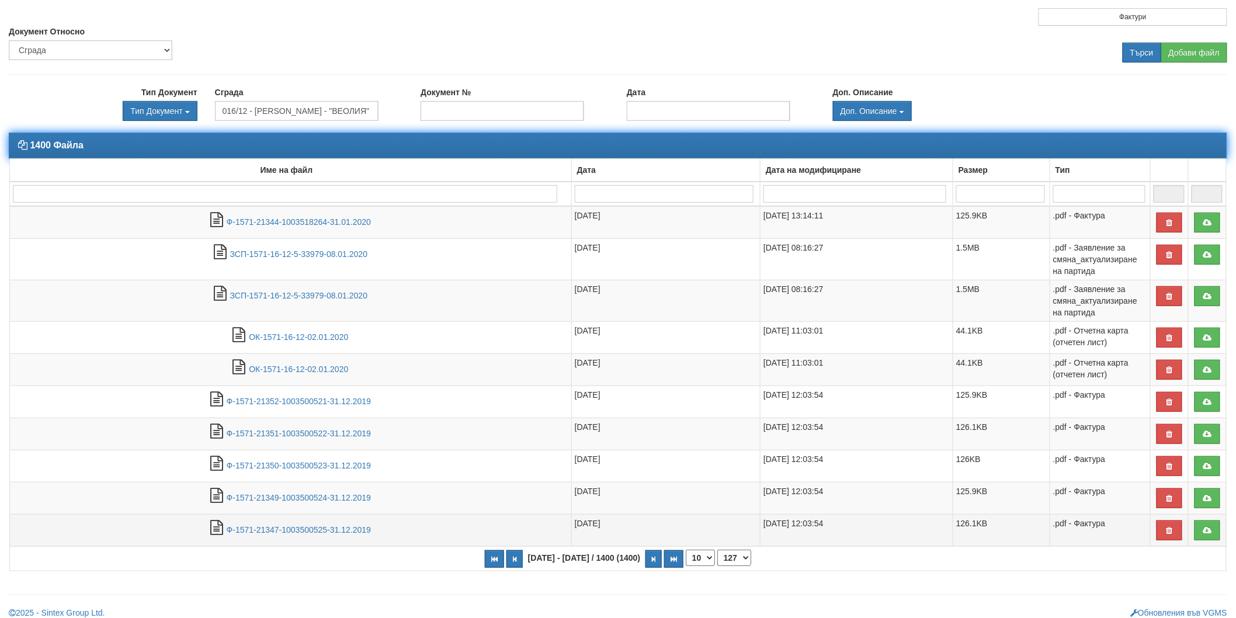
click at [524, 546] on td "Ф-1571-21347-1003500525-31.12.2019" at bounding box center [291, 531] width 562 height 32
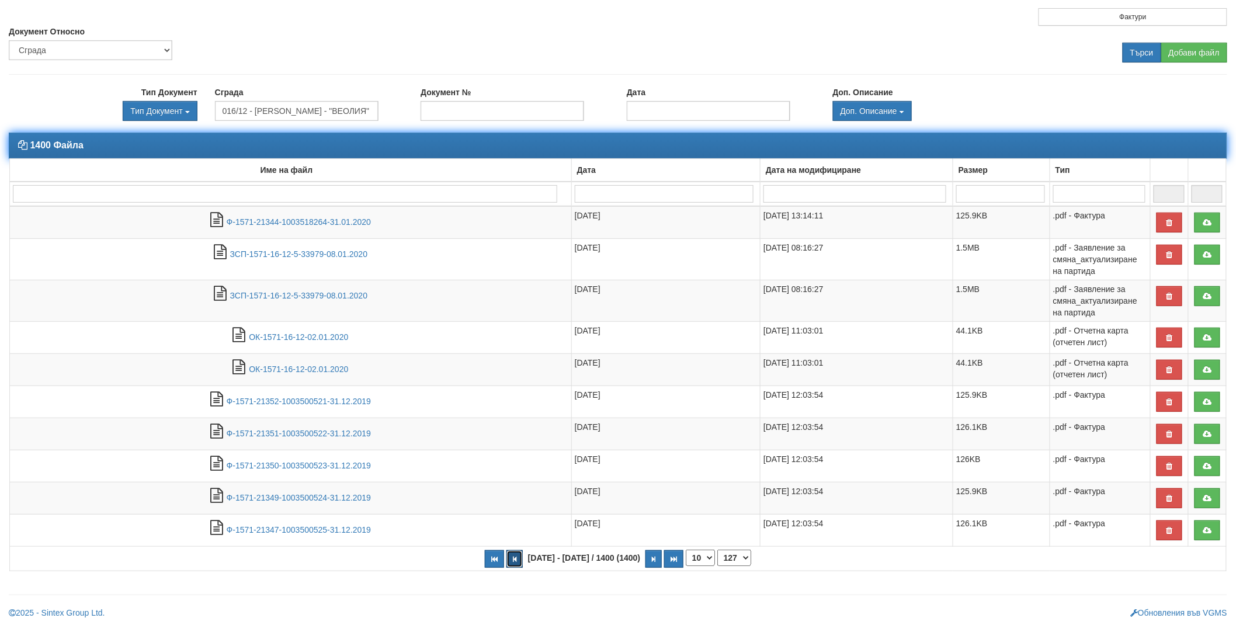
click at [522, 553] on button "button" at bounding box center [514, 559] width 16 height 18
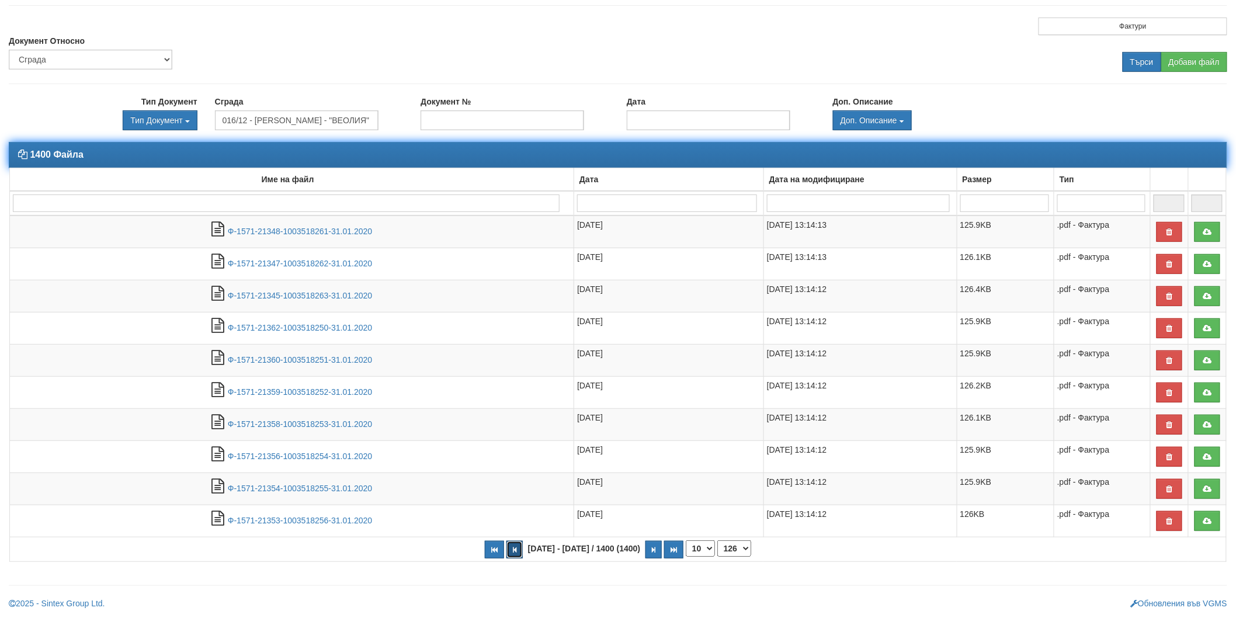
scroll to position [63, 0]
click at [523, 545] on button "button" at bounding box center [514, 550] width 16 height 18
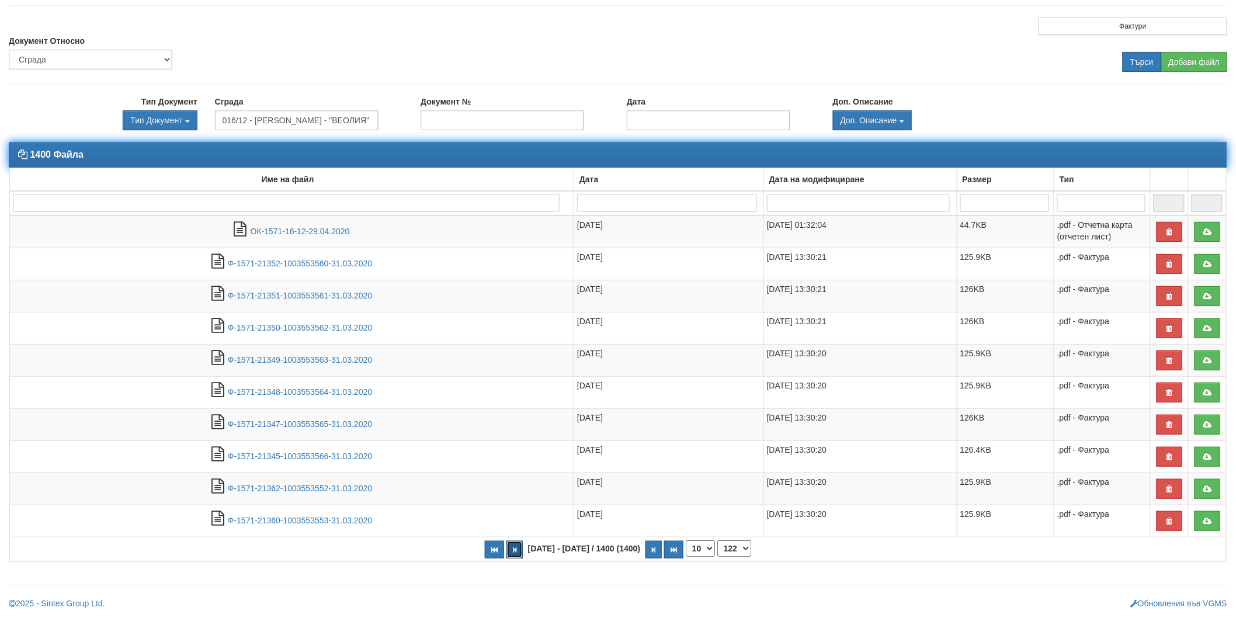
click at [523, 545] on button "button" at bounding box center [514, 550] width 16 height 18
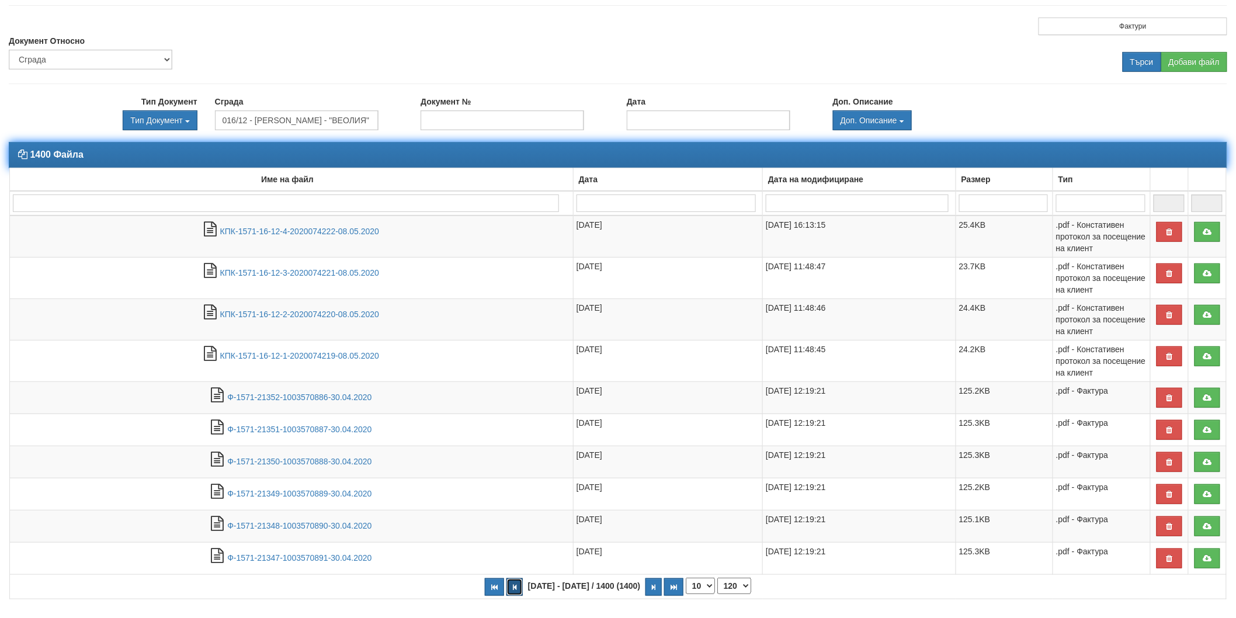
scroll to position [72, 0]
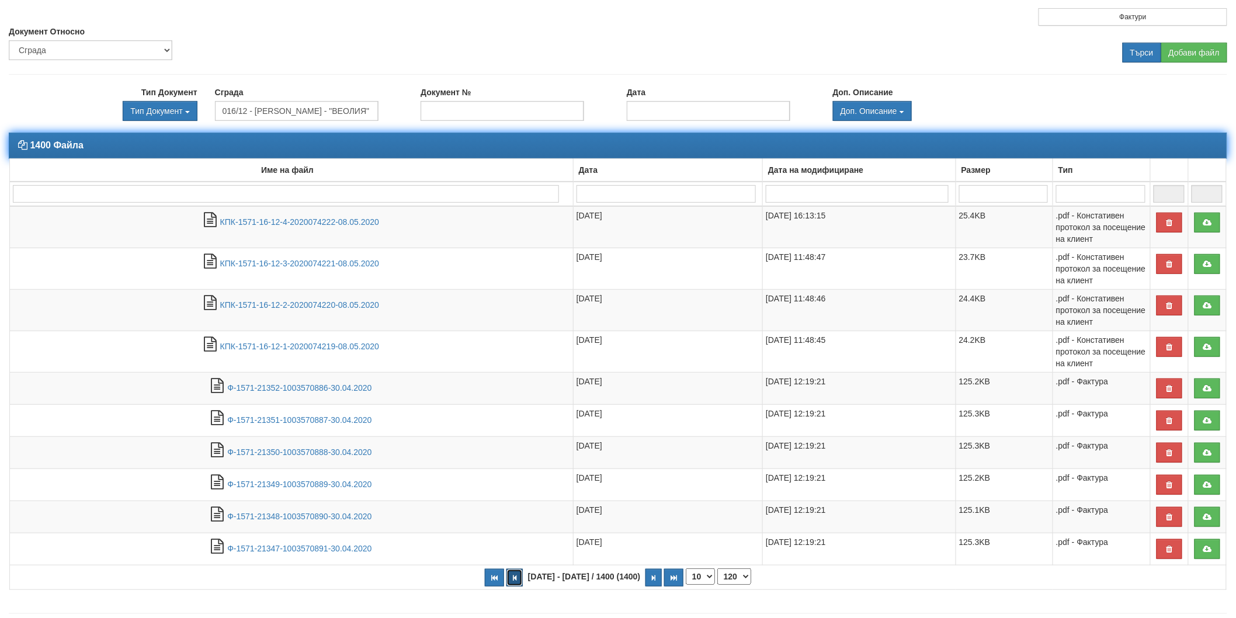
click at [516, 576] on icon "button" at bounding box center [515, 578] width 4 height 6
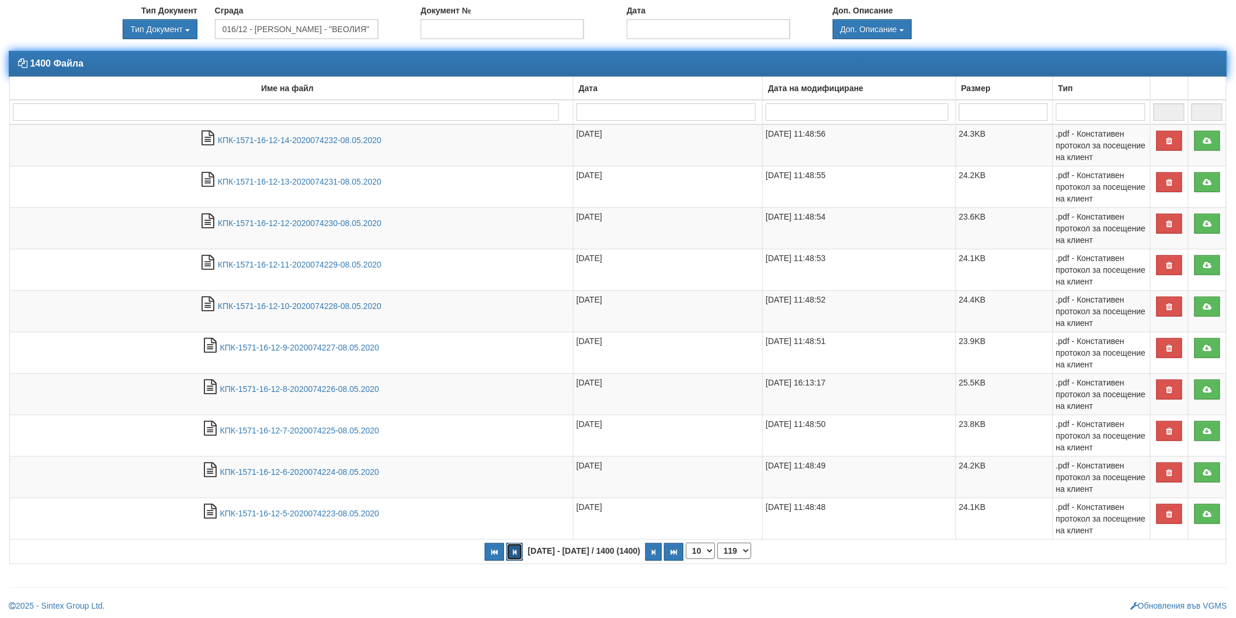
scroll to position [155, 0]
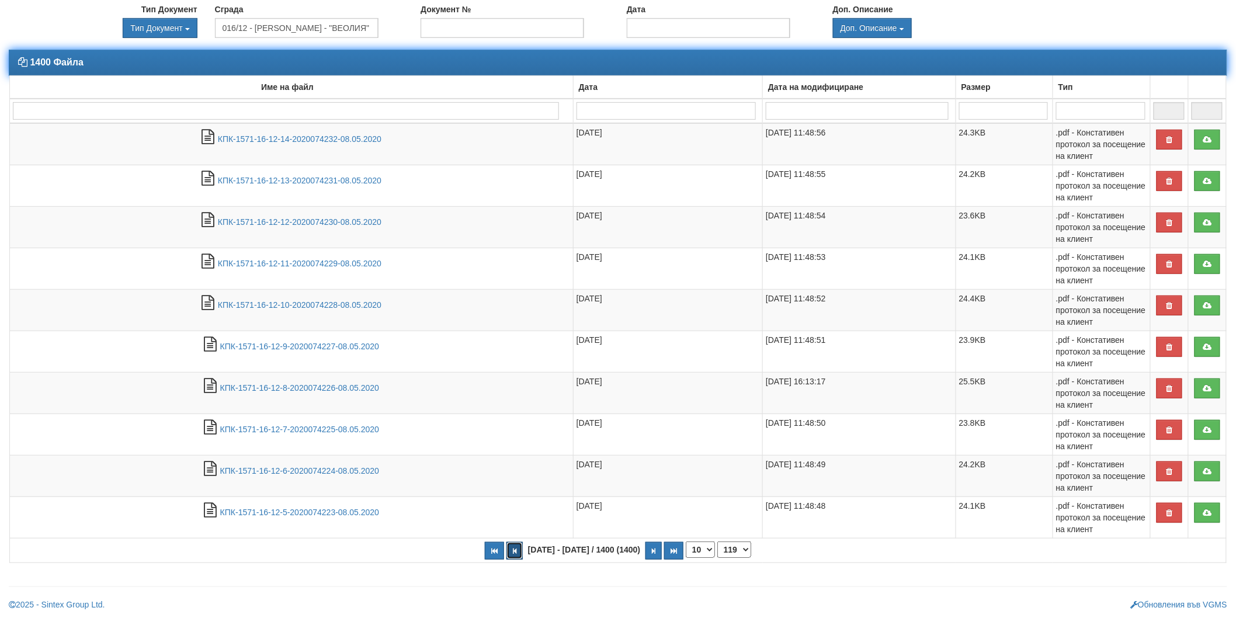
click at [523, 552] on button "button" at bounding box center [514, 551] width 16 height 18
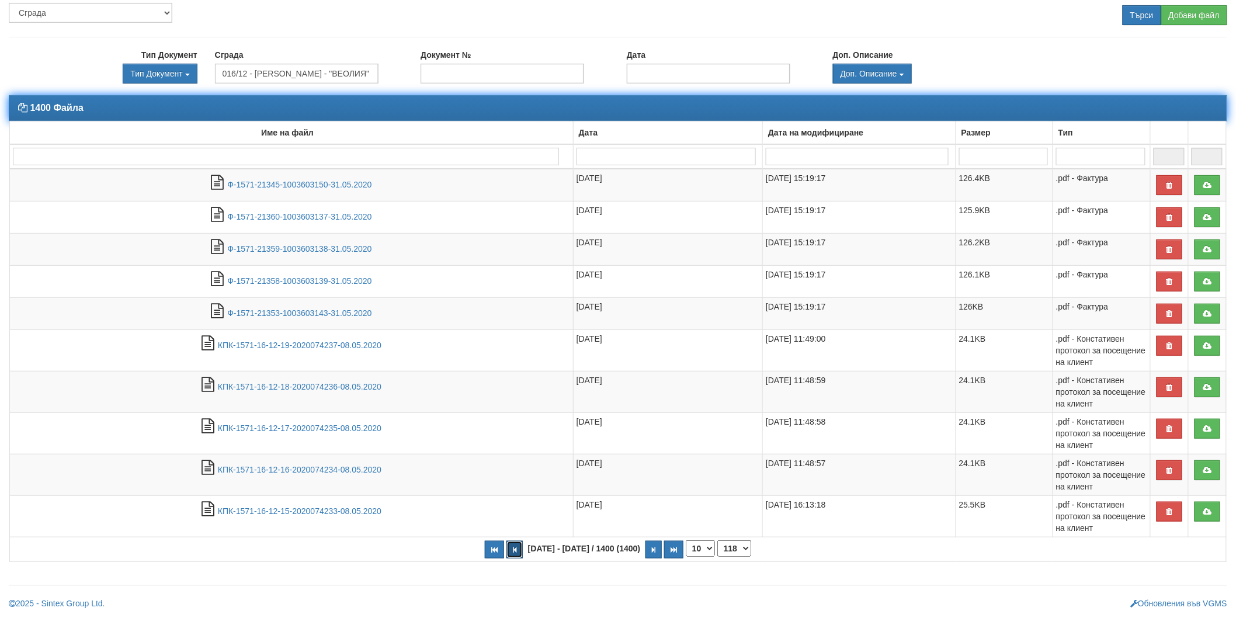
scroll to position [109, 0]
click at [523, 552] on button "button" at bounding box center [514, 550] width 16 height 18
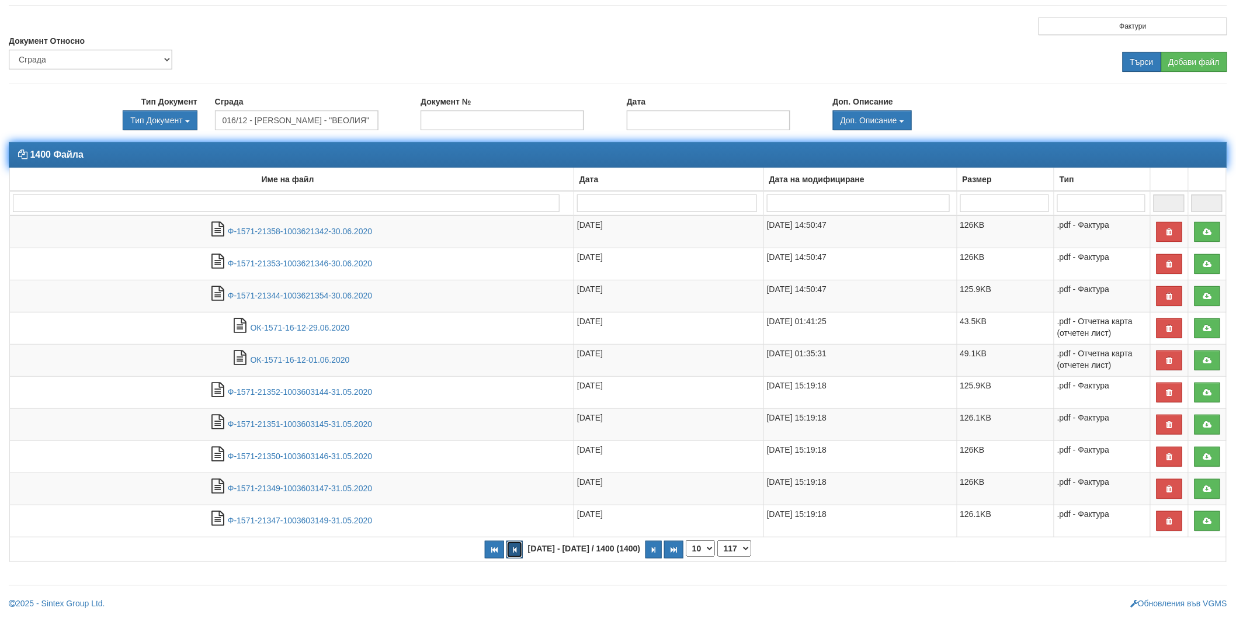
click at [523, 552] on button "button" at bounding box center [514, 550] width 16 height 18
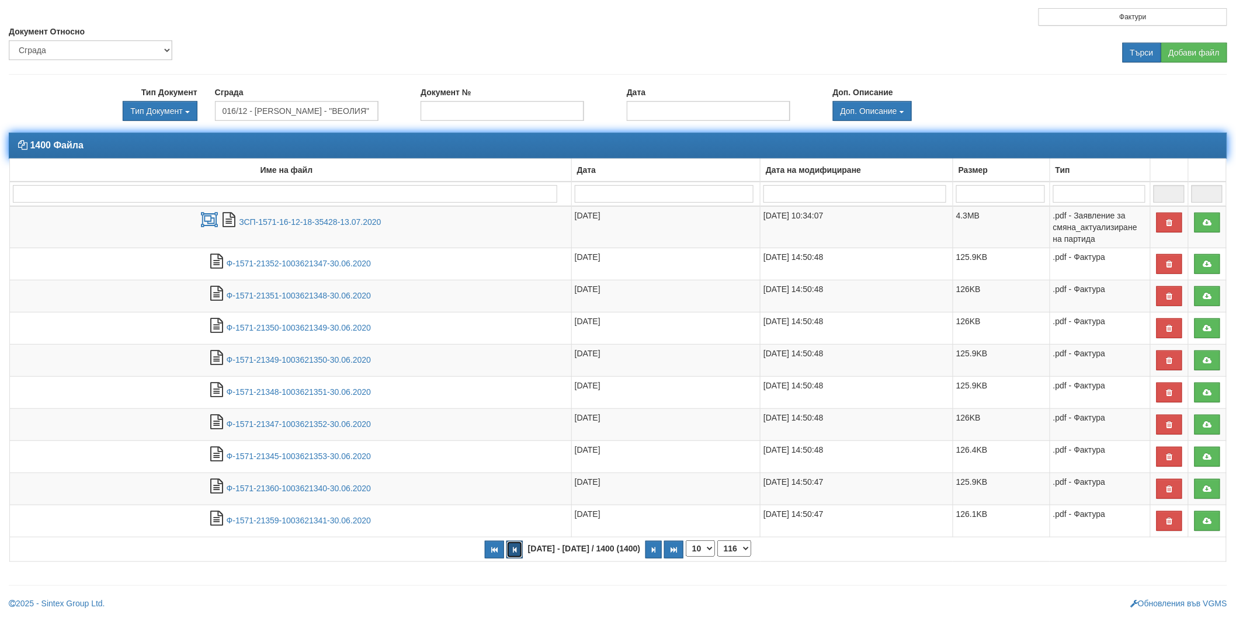
click at [523, 552] on button "button" at bounding box center [514, 550] width 16 height 18
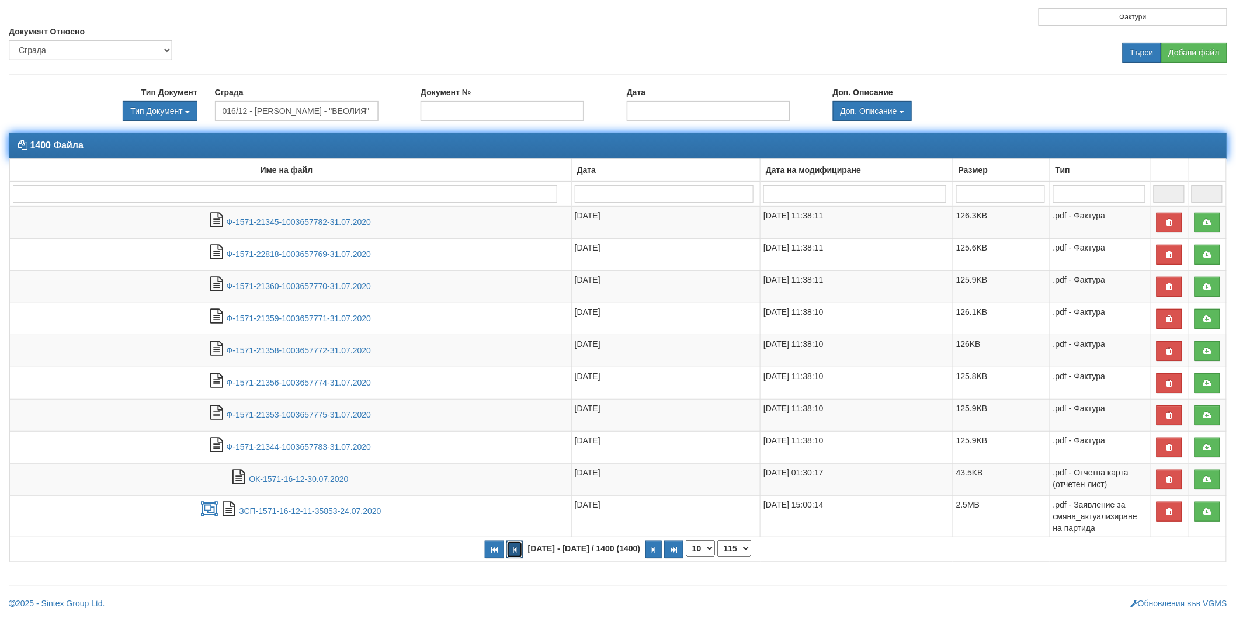
click at [516, 550] on icon "button" at bounding box center [515, 550] width 4 height 6
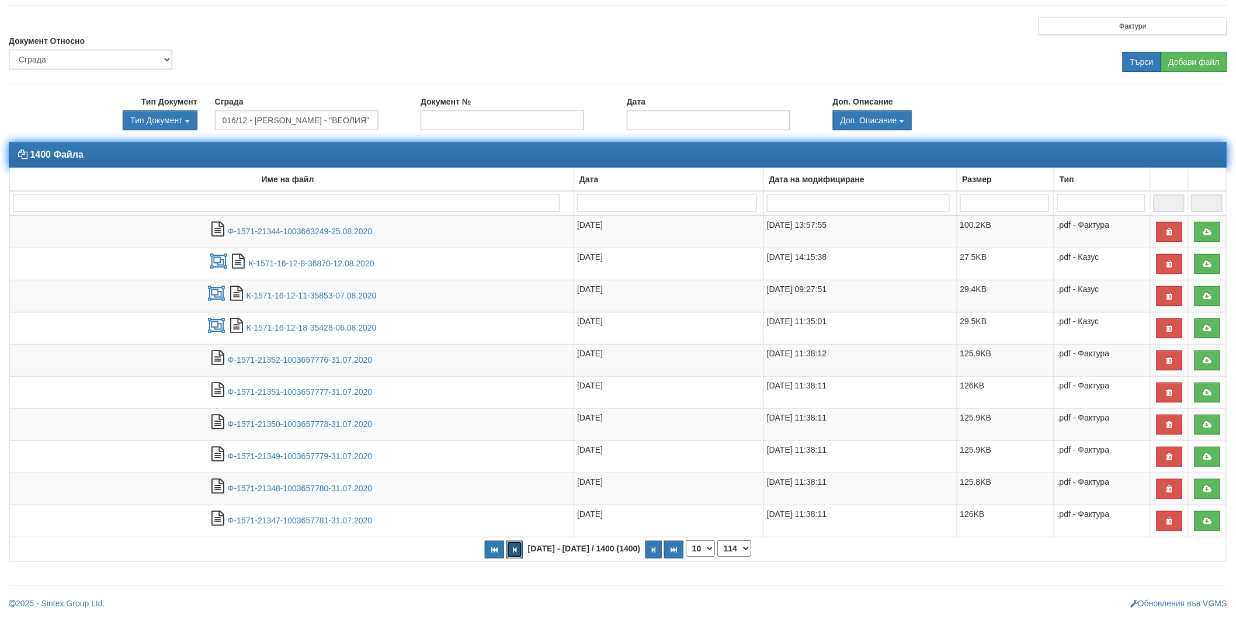
scroll to position [63, 0]
click at [516, 550] on icon "button" at bounding box center [515, 550] width 4 height 6
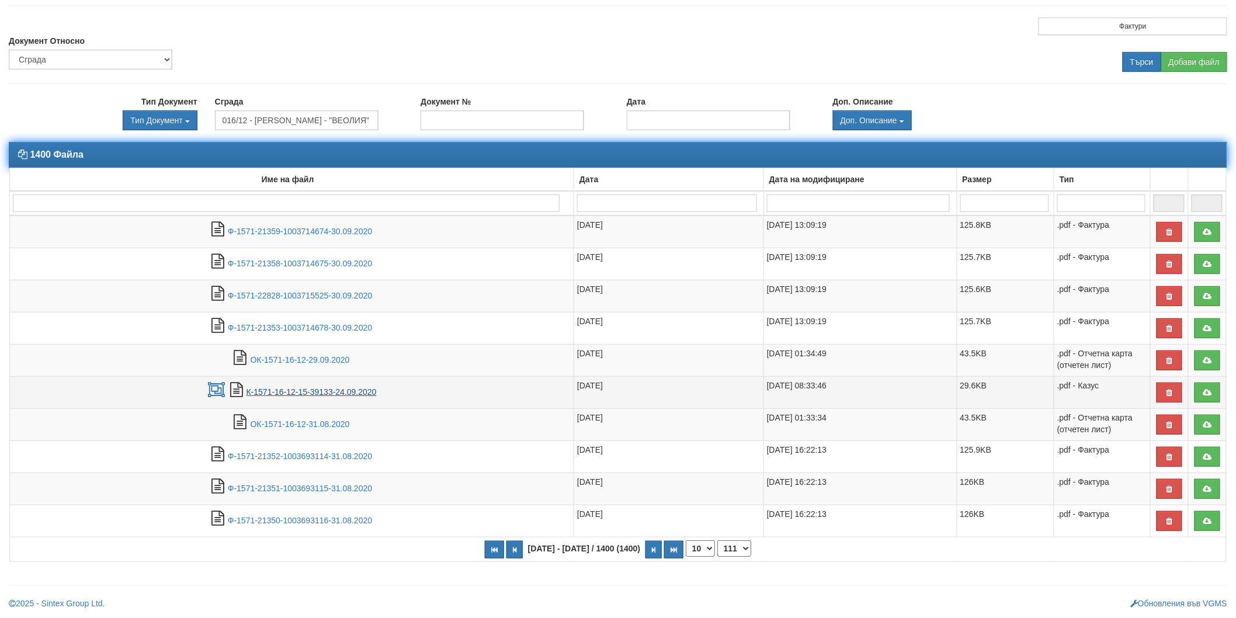
click at [359, 396] on link "К-1571-16-12-15-39133-24.09.2020" at bounding box center [311, 391] width 130 height 9
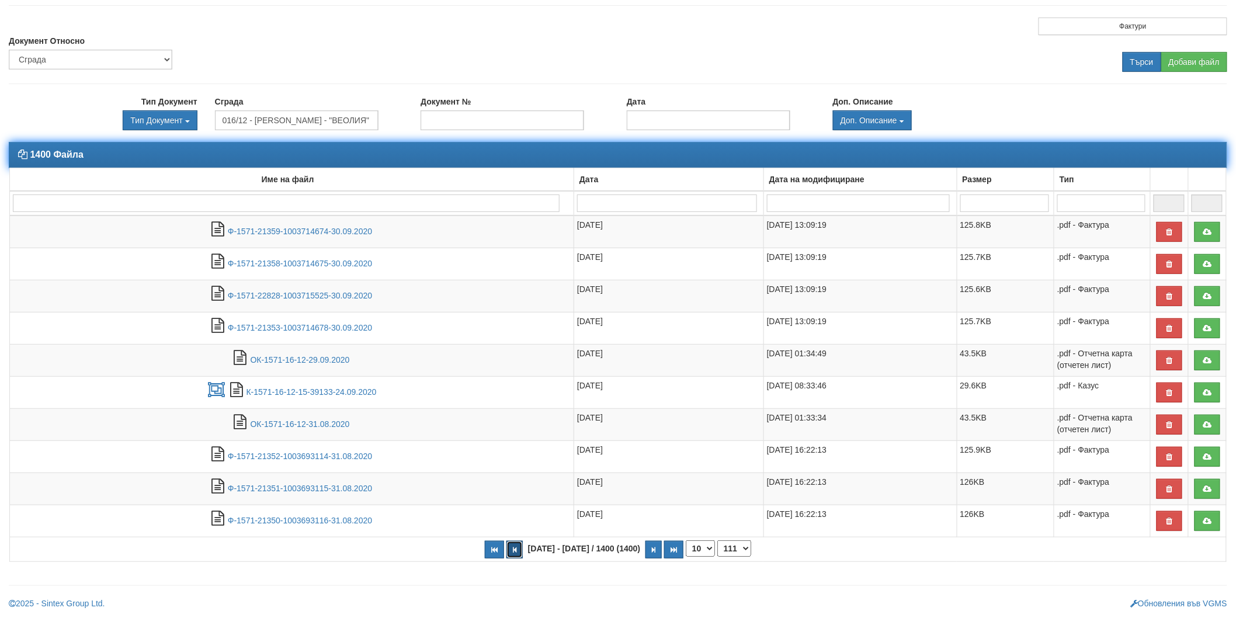
click at [520, 544] on button "button" at bounding box center [514, 550] width 16 height 18
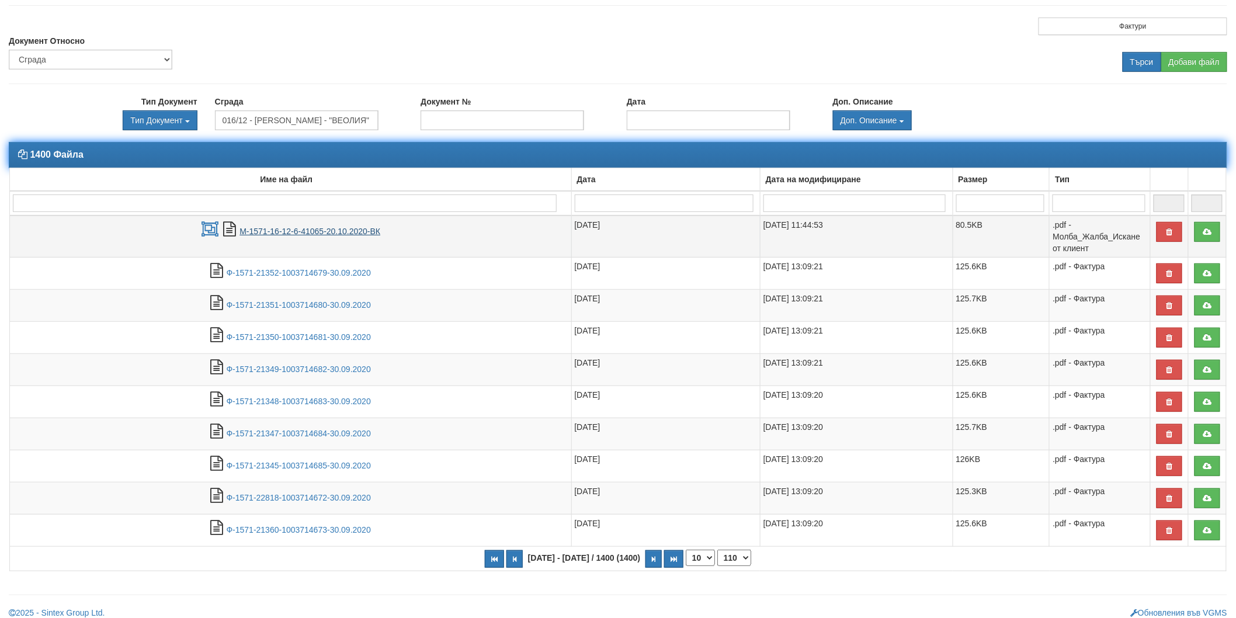
click at [349, 231] on link "М-1571-16-12-6-41065-20.10.2020-ВК" at bounding box center [309, 231] width 141 height 9
click at [516, 562] on icon "button" at bounding box center [515, 559] width 4 height 6
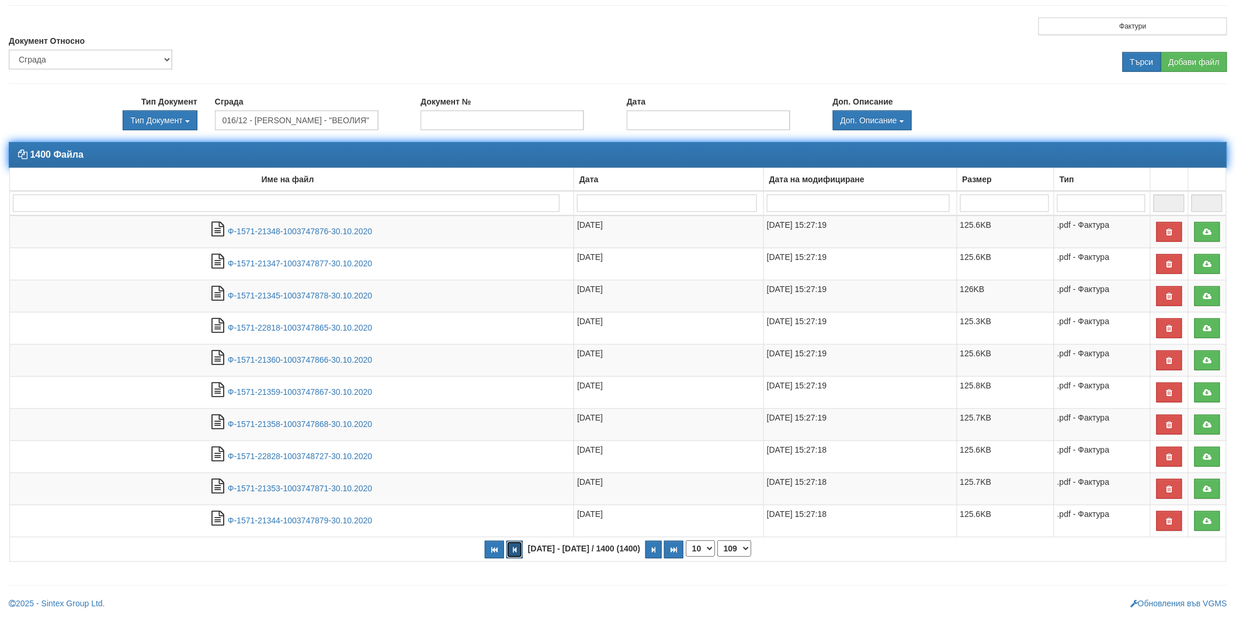
click at [516, 551] on icon "button" at bounding box center [515, 550] width 4 height 6
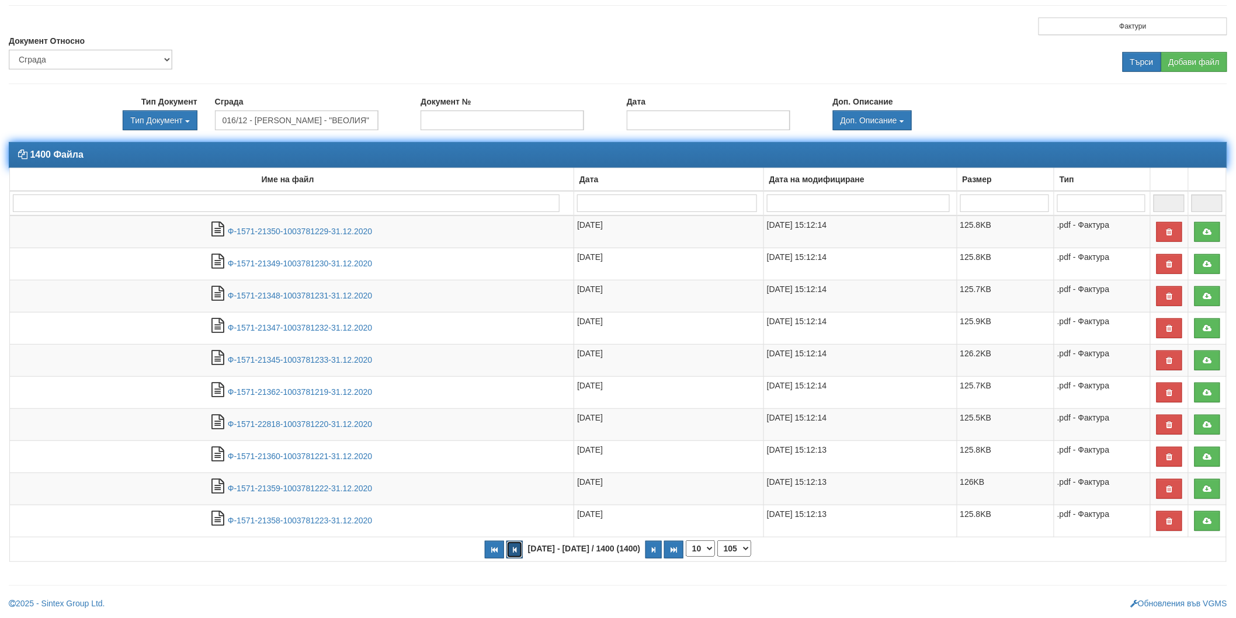
select select "104"
